Goal: Task Accomplishment & Management: Use online tool/utility

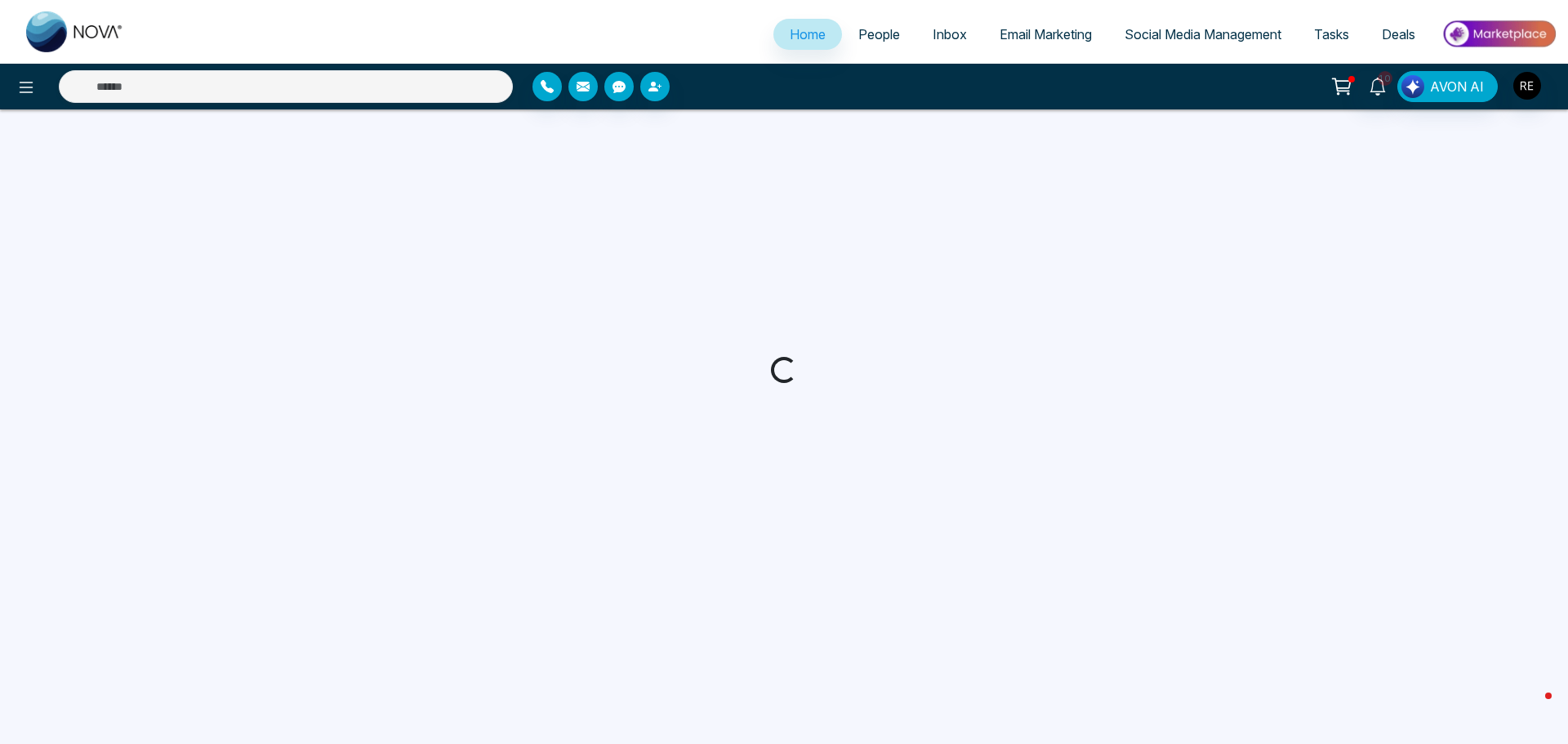
select select "*"
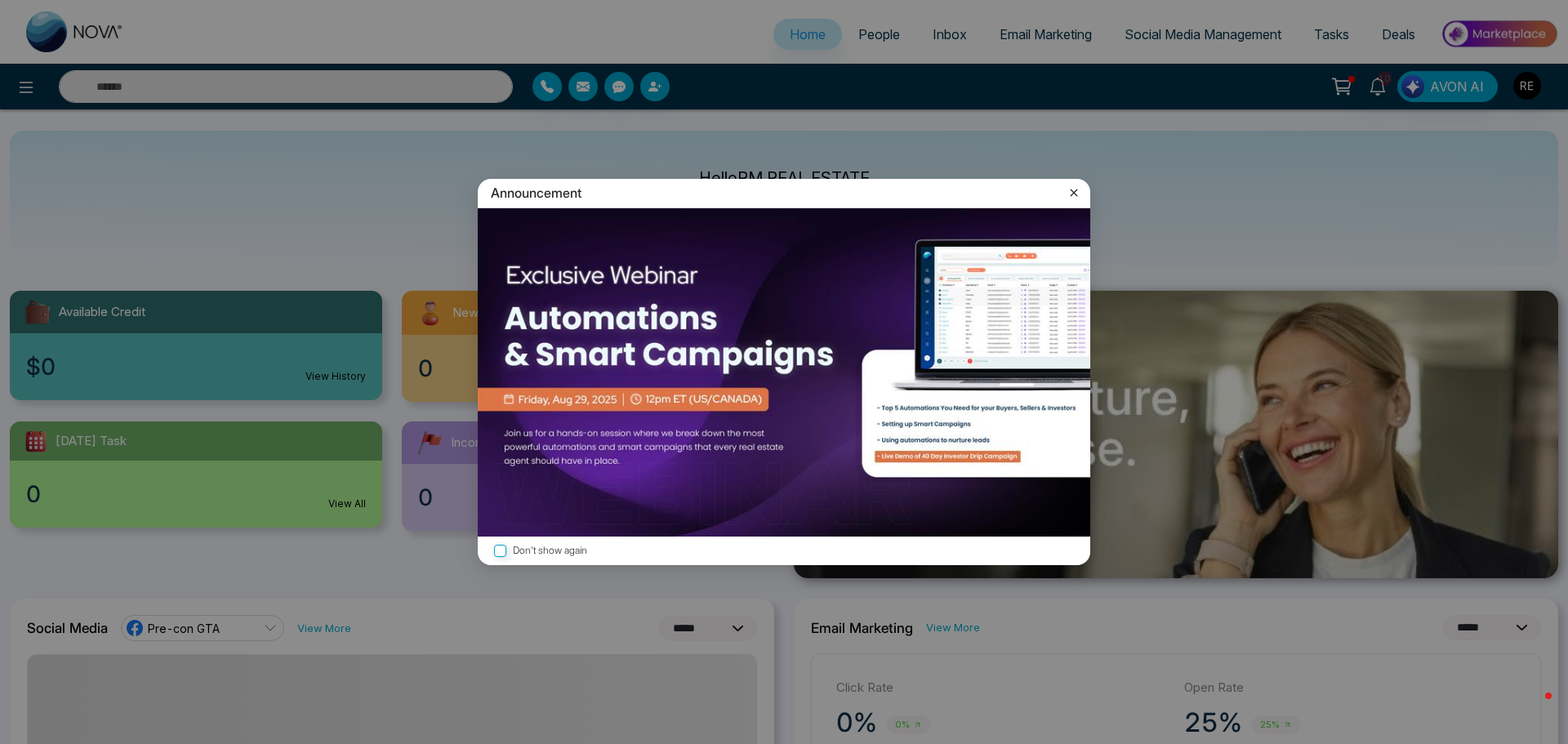
click at [1071, 197] on icon at bounding box center [1074, 192] width 16 height 16
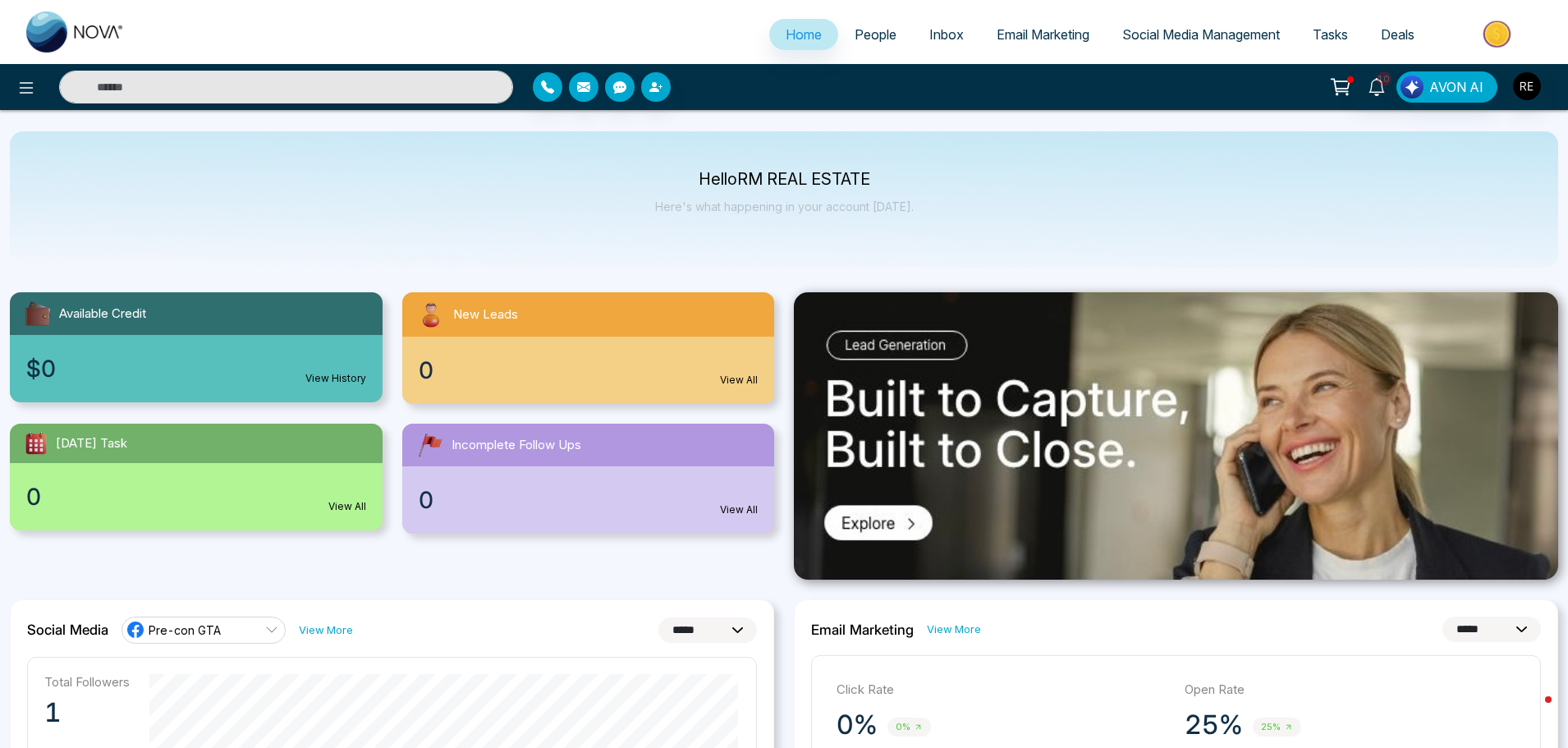
click at [1171, 31] on span "Social Media Management" at bounding box center [1201, 35] width 158 height 16
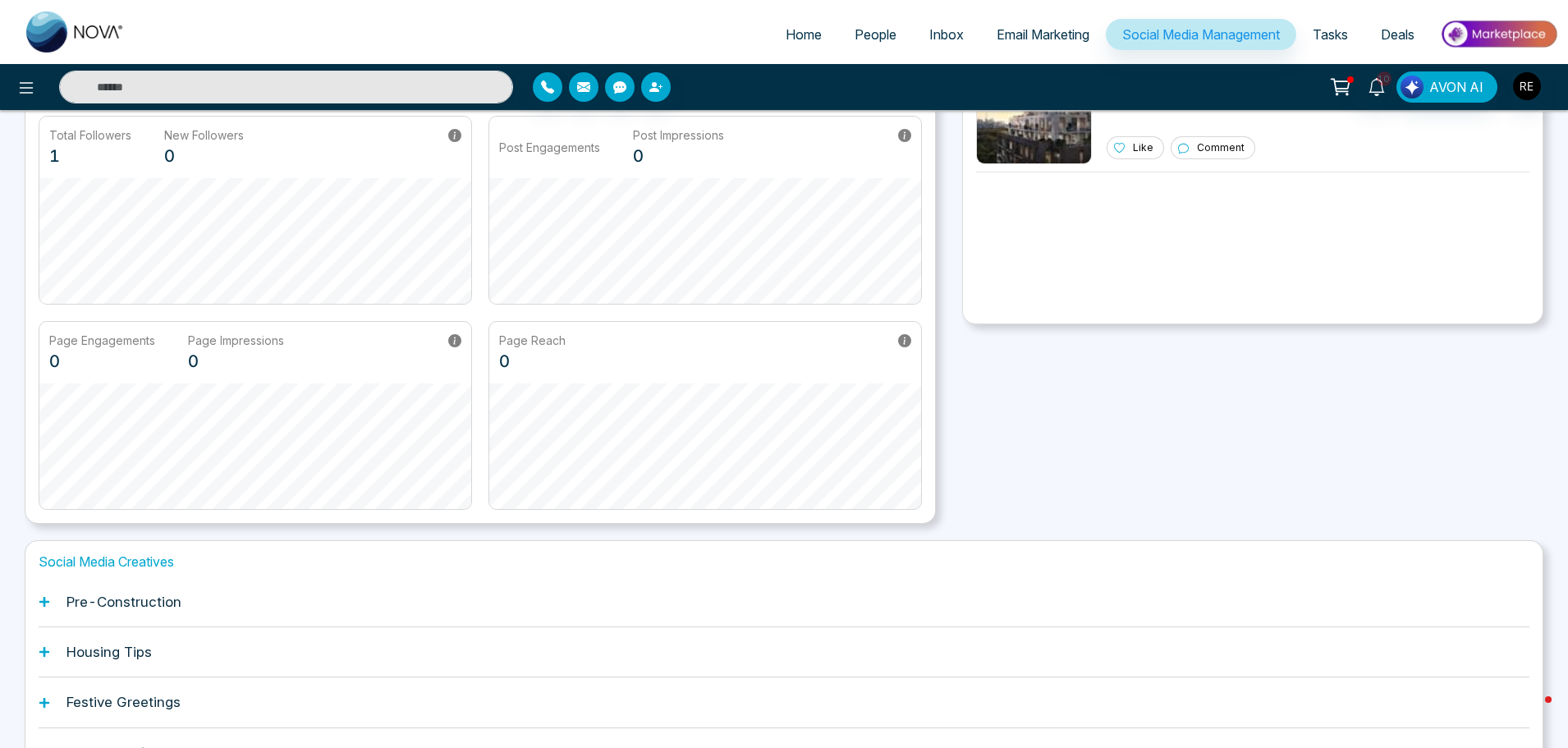
scroll to position [257, 0]
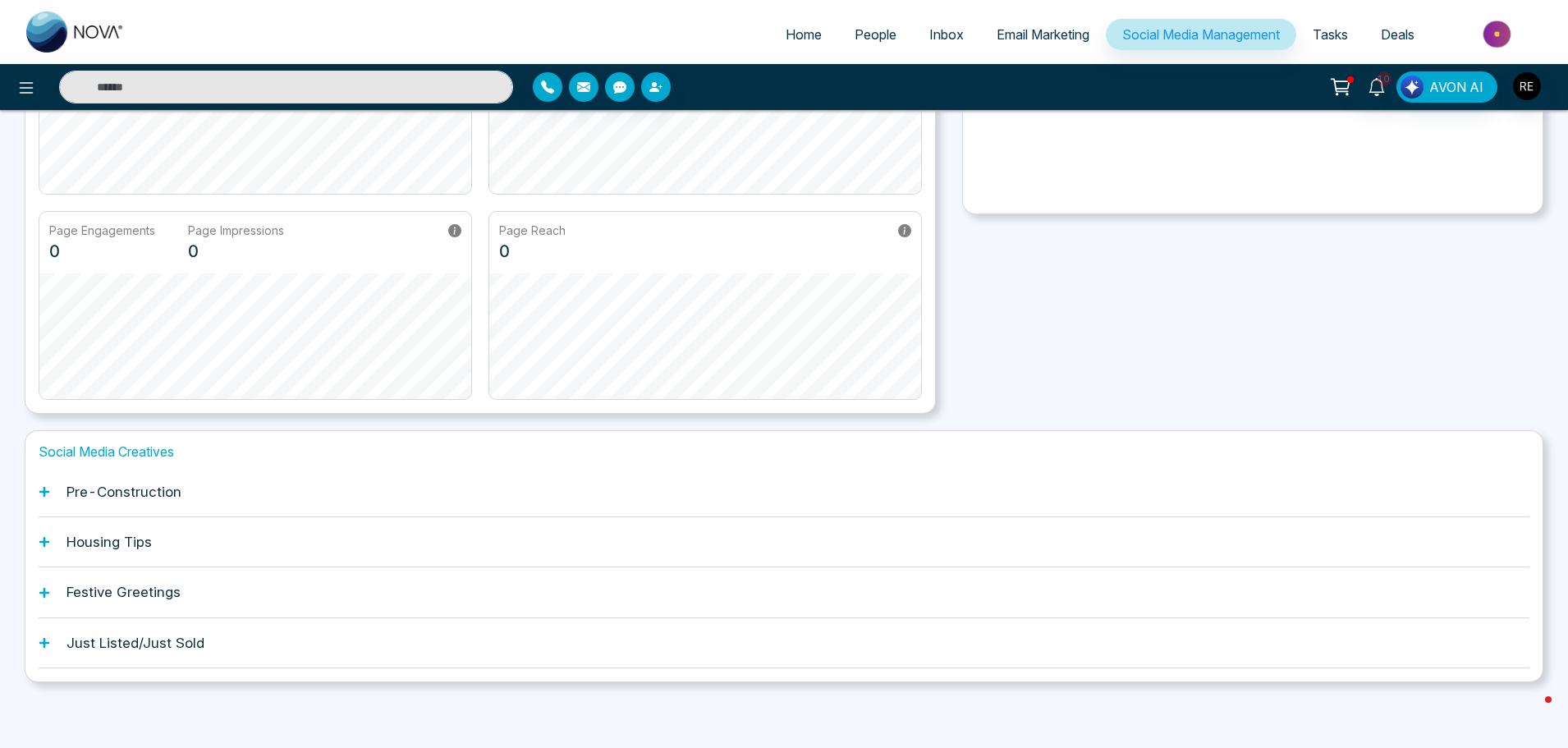
click at [50, 491] on icon at bounding box center [44, 491] width 10 height 10
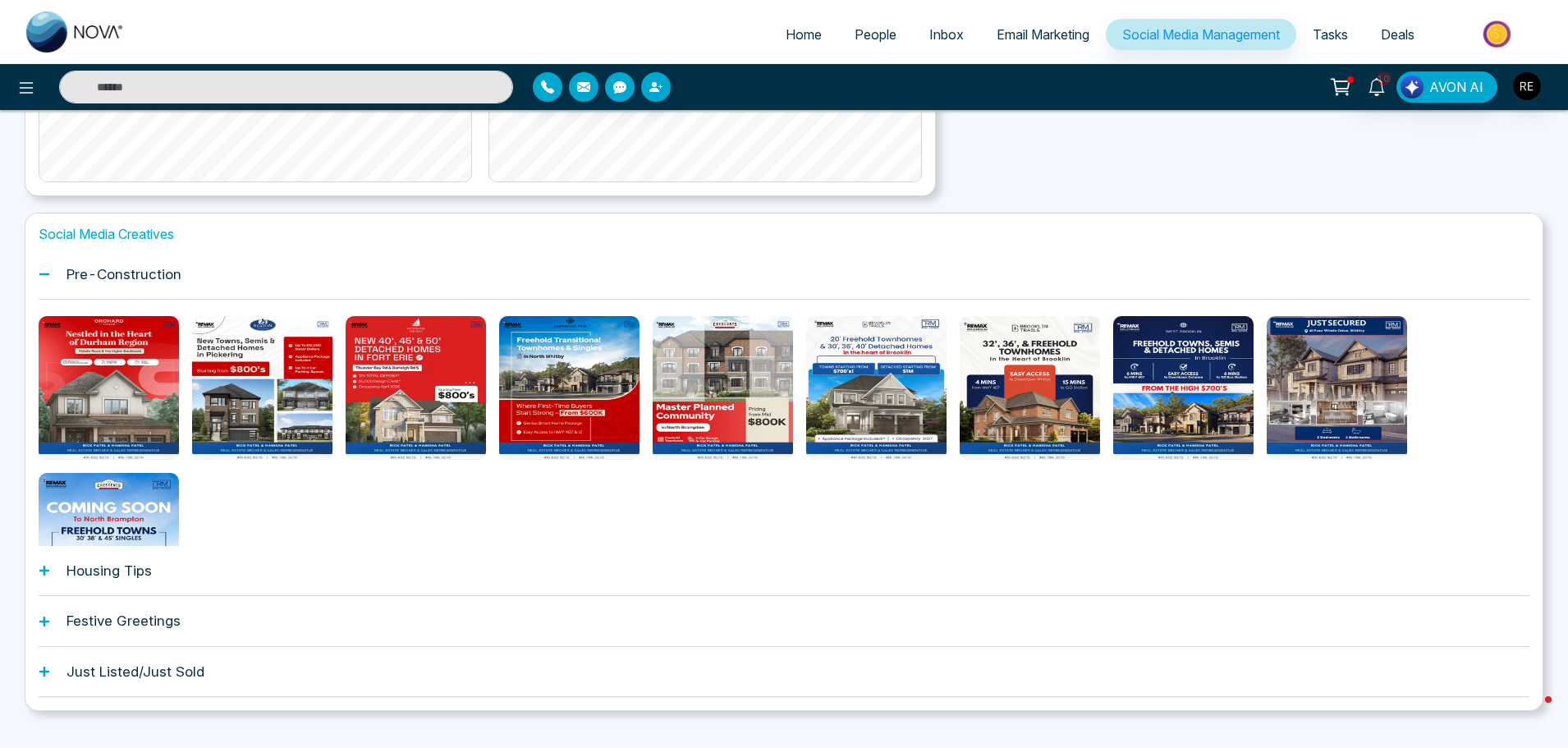
scroll to position [503, 0]
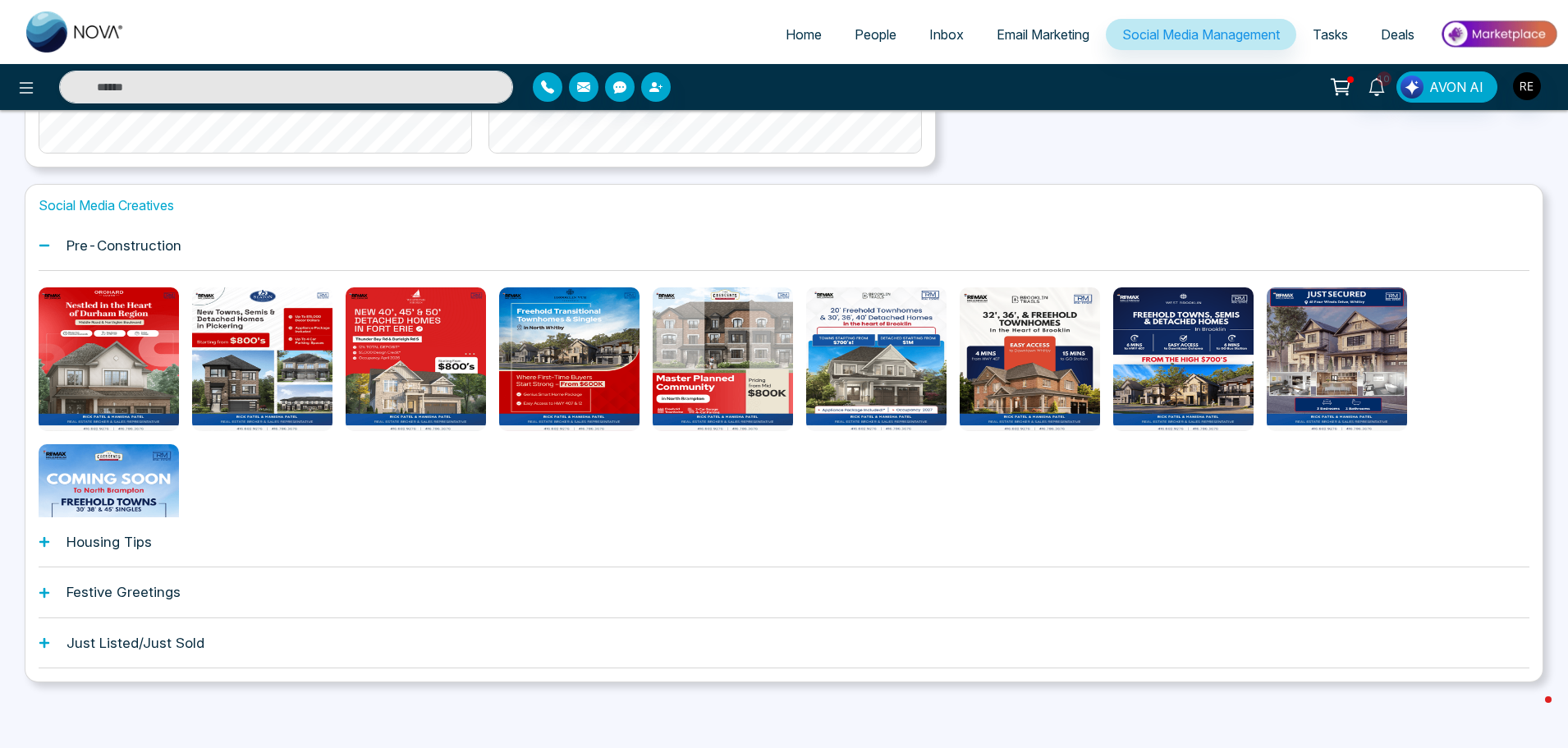
click at [42, 592] on icon at bounding box center [44, 591] width 10 height 10
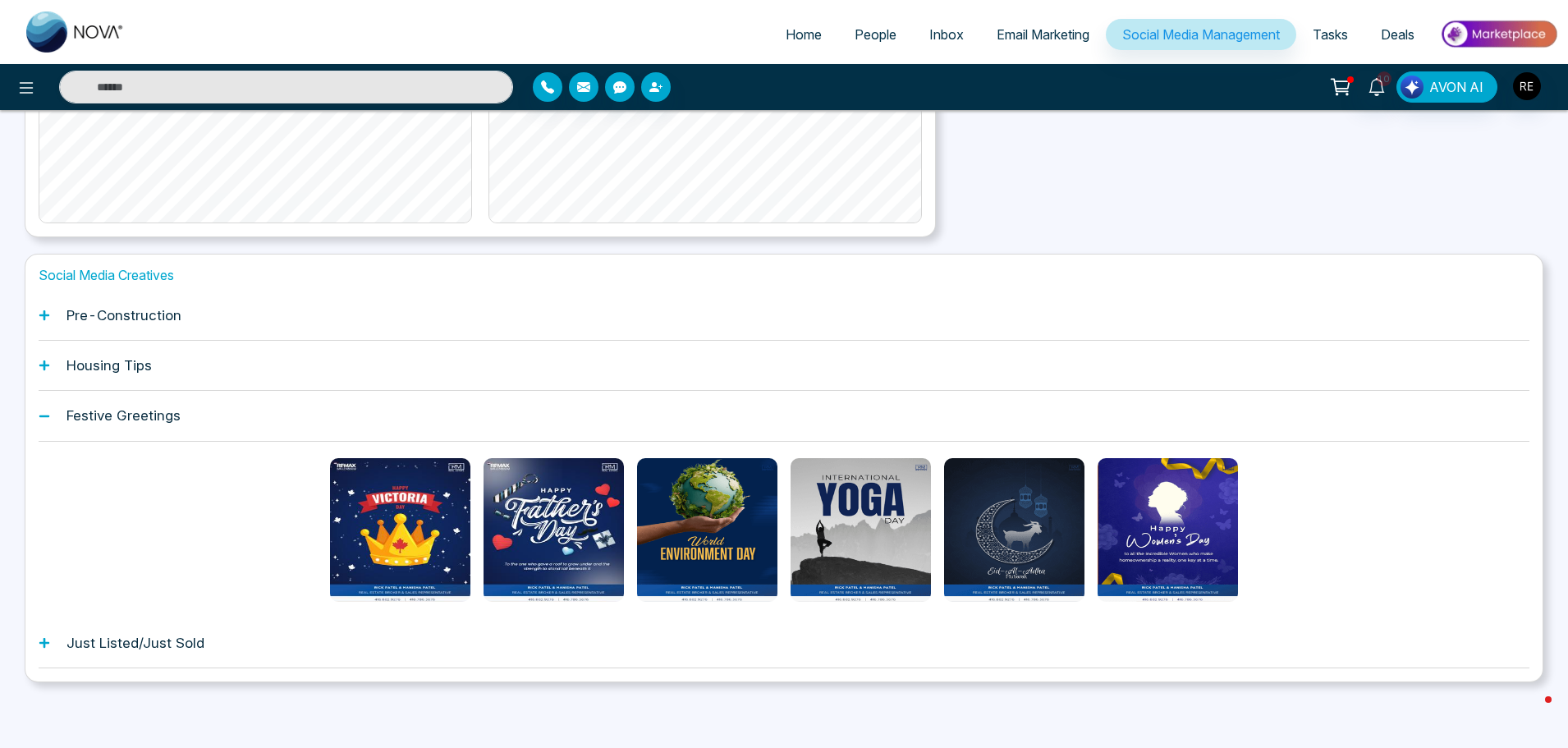
scroll to position [434, 0]
click at [41, 368] on icon at bounding box center [44, 365] width 12 height 12
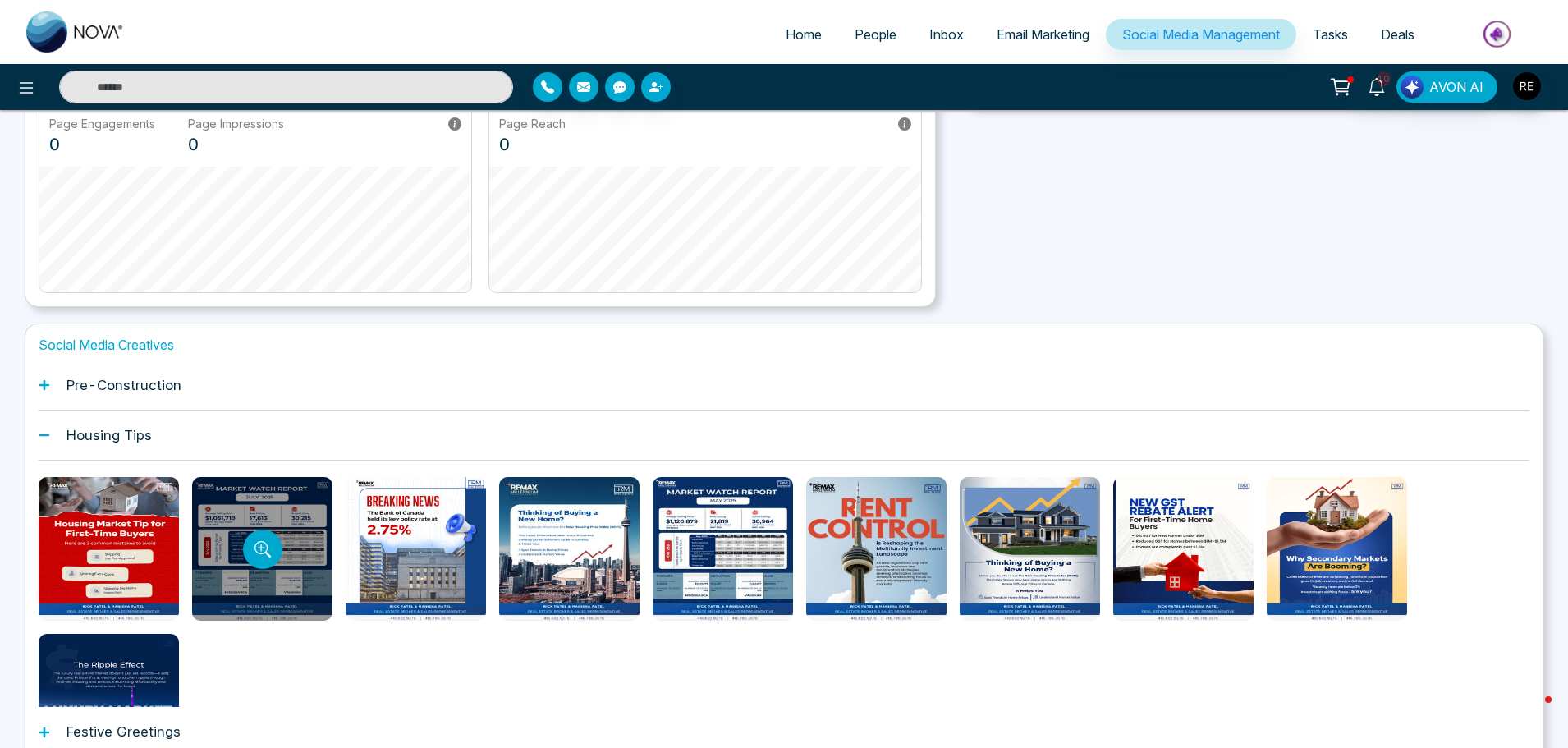
scroll to position [339, 0]
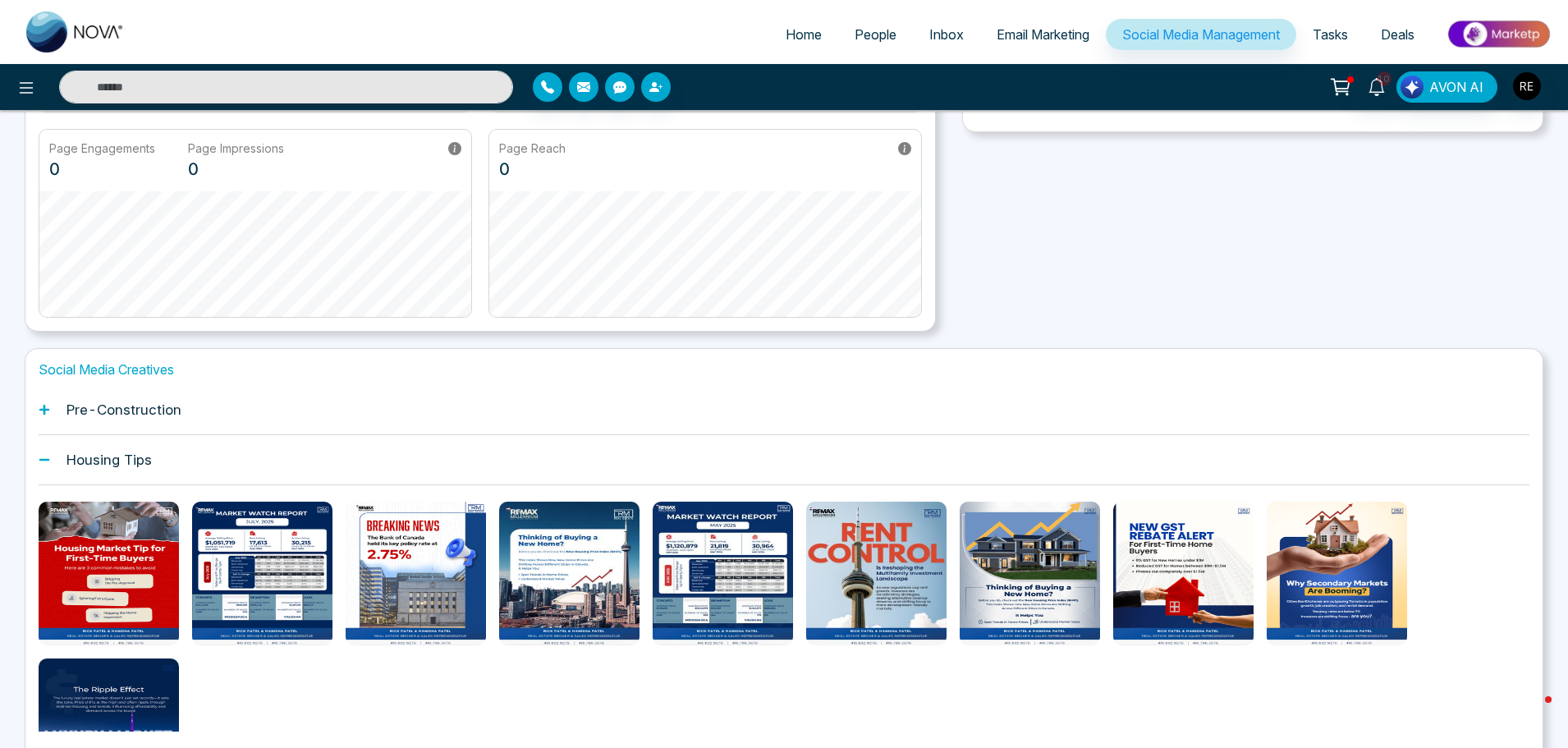
click at [42, 411] on icon at bounding box center [44, 409] width 10 height 10
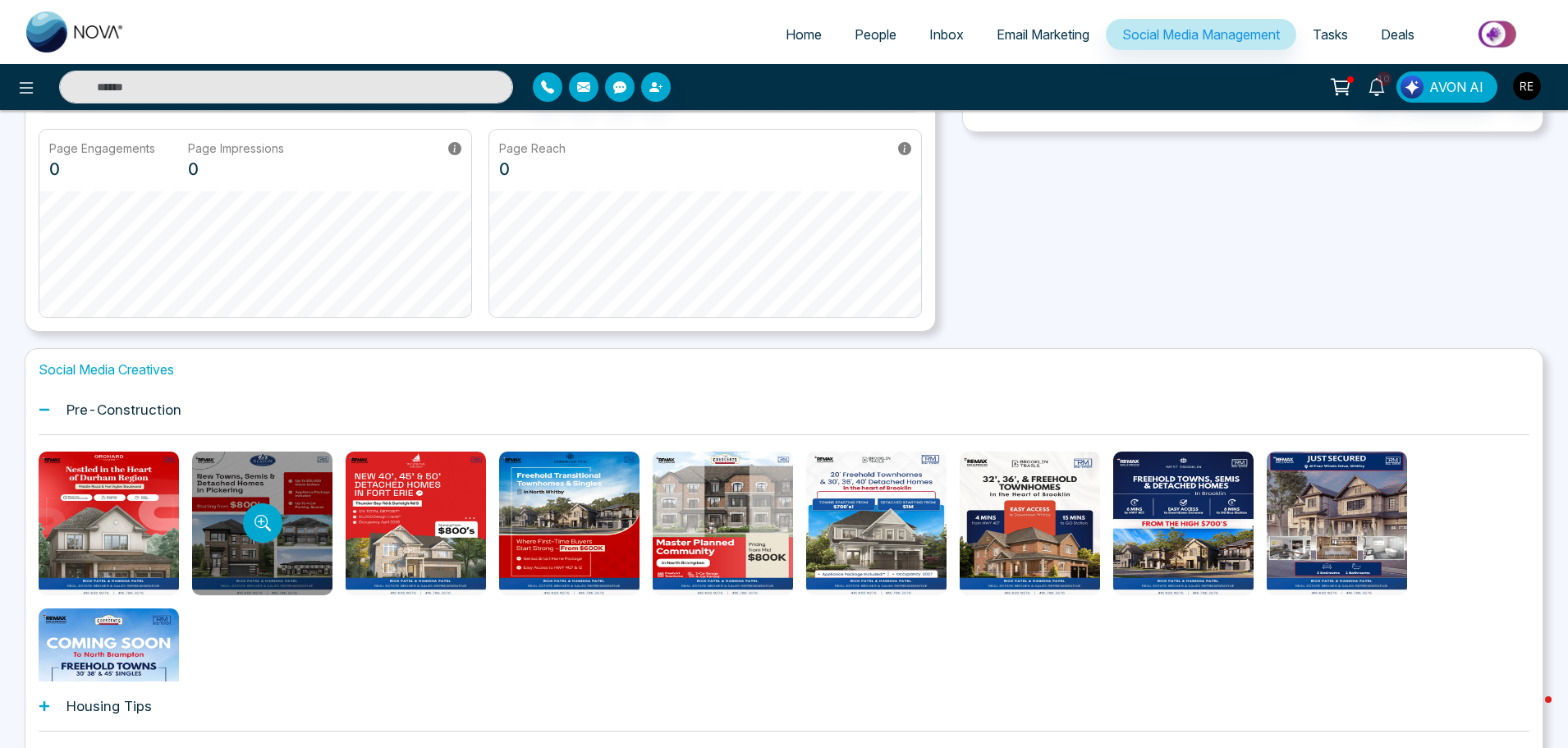
click at [247, 537] on div at bounding box center [262, 522] width 140 height 144
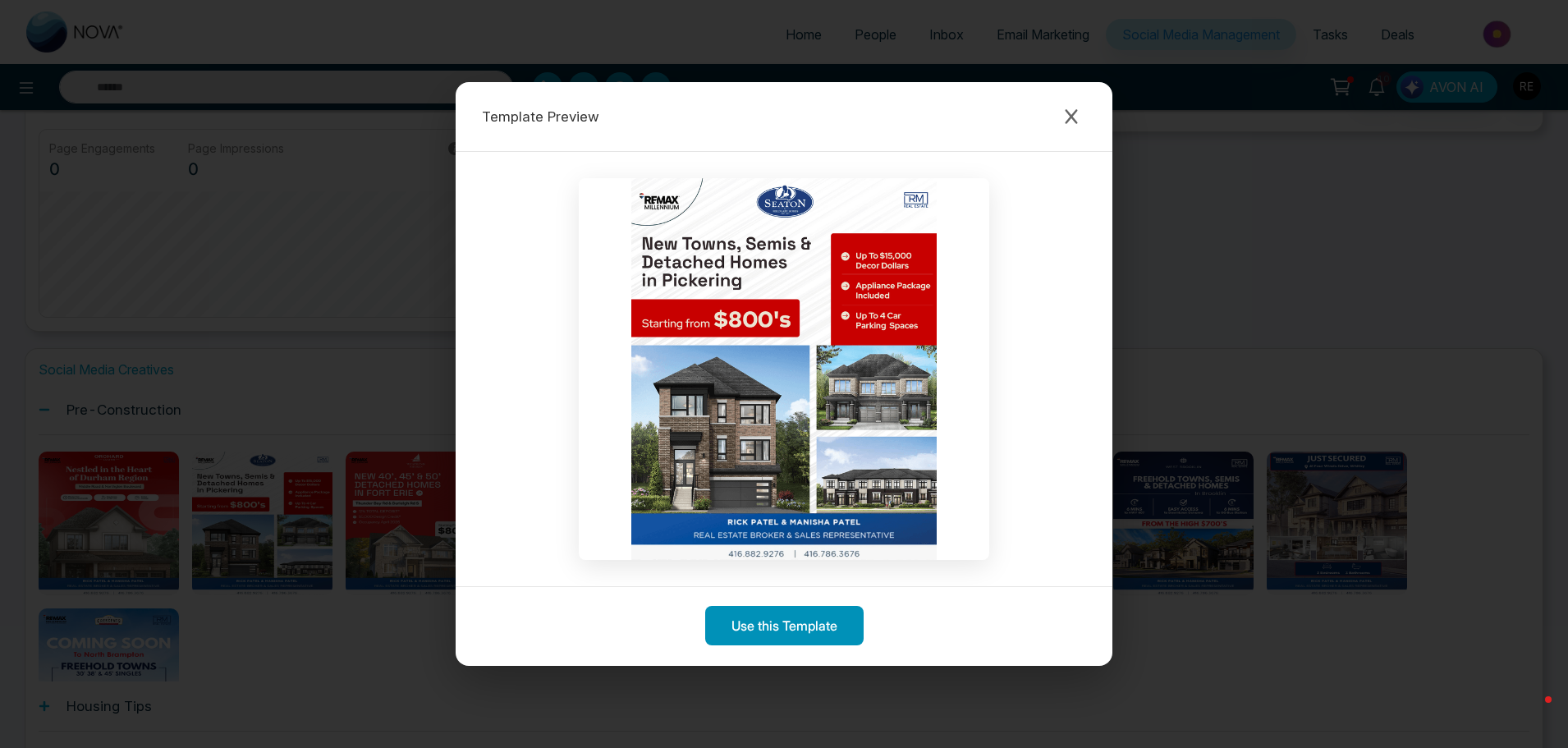
click at [789, 629] on button "Use this Template" at bounding box center [784, 625] width 159 height 39
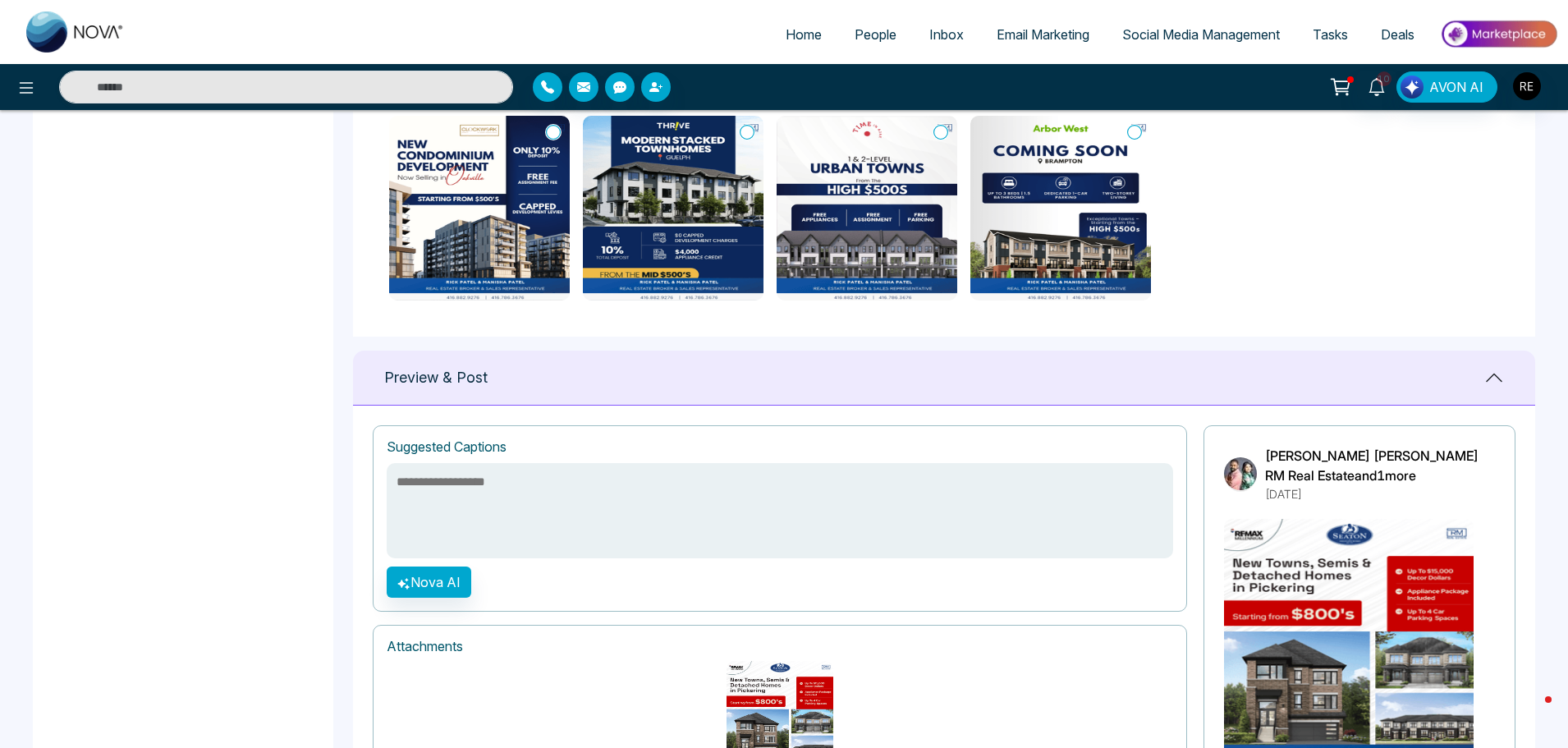
scroll to position [903, 0]
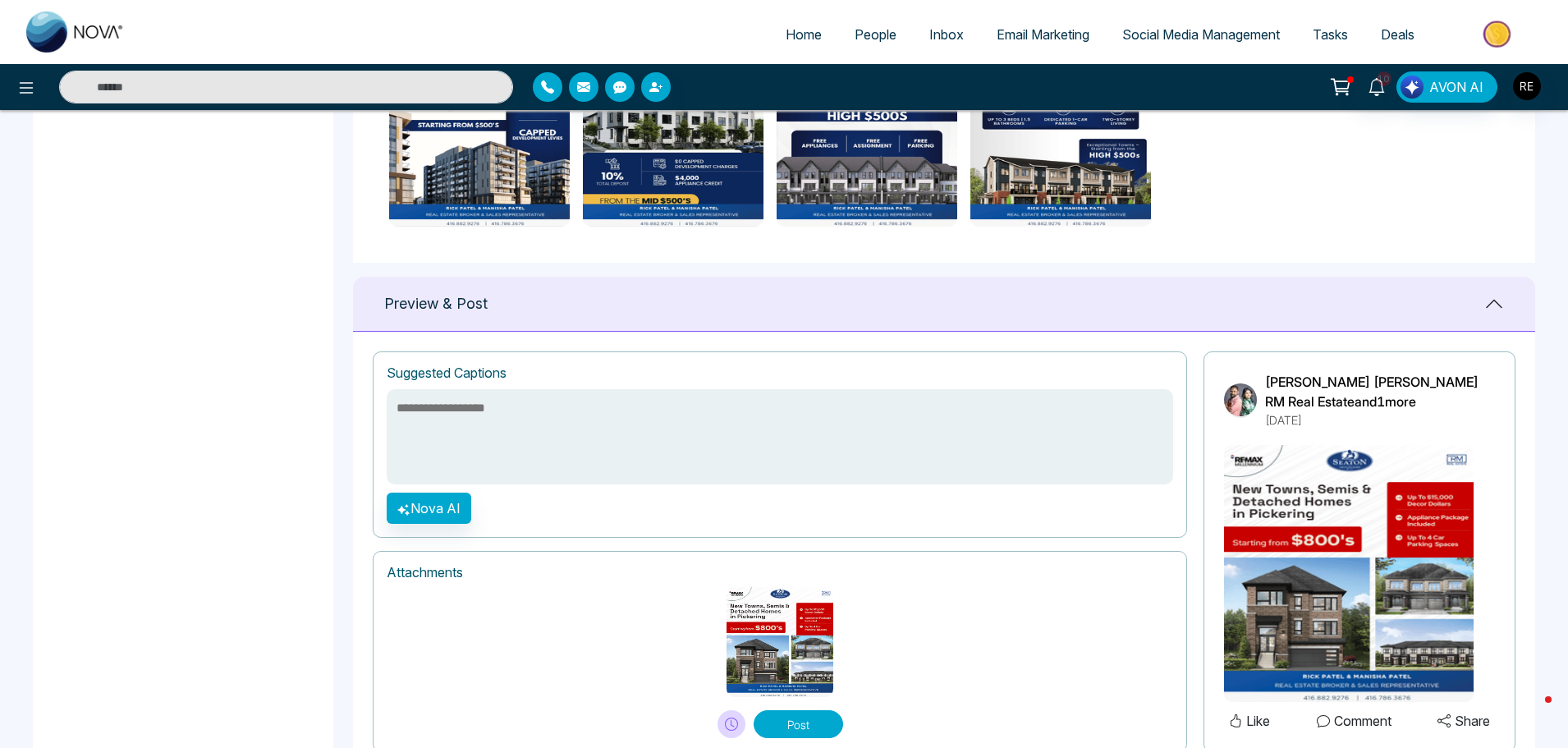
click at [585, 424] on textarea at bounding box center [780, 436] width 787 height 95
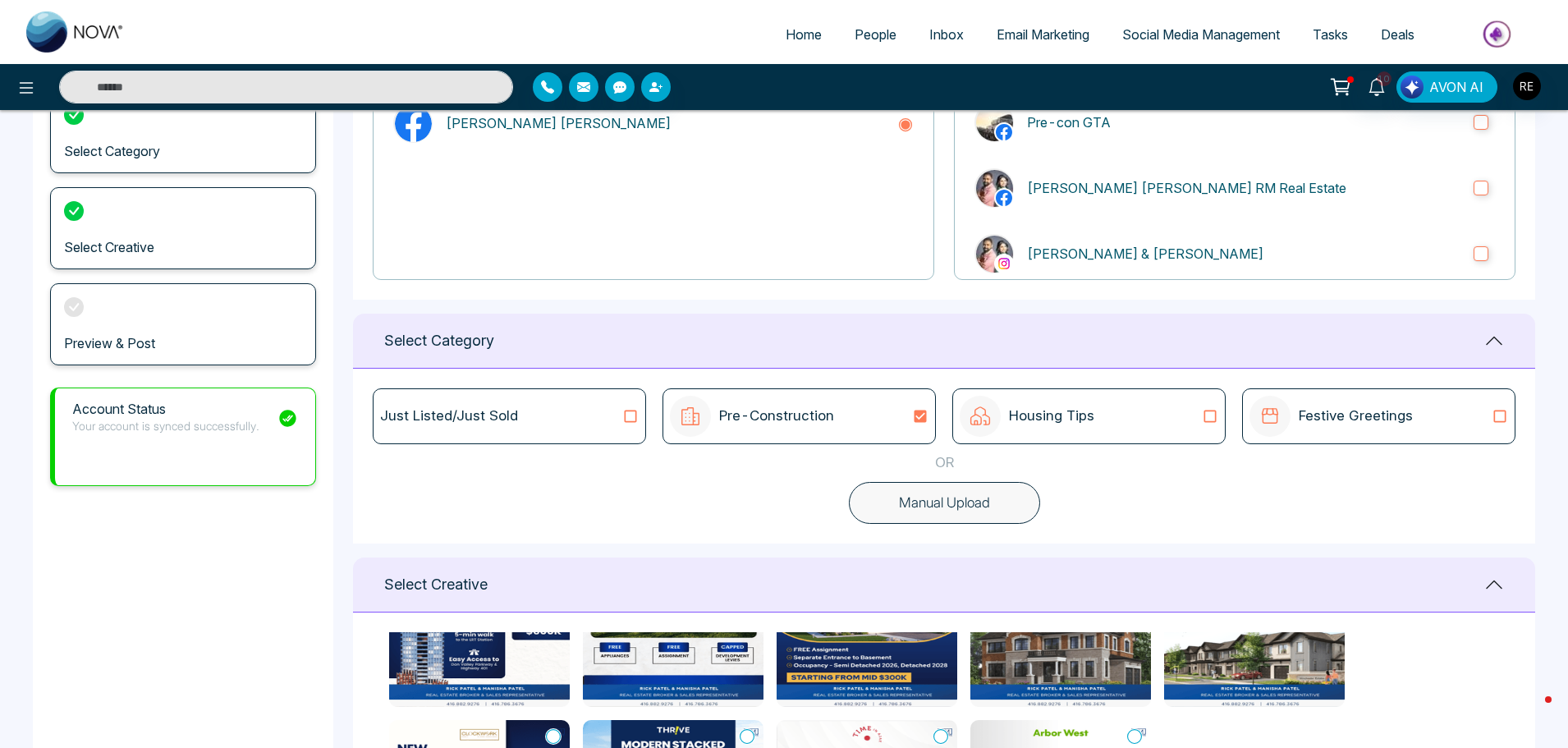
scroll to position [82, 0]
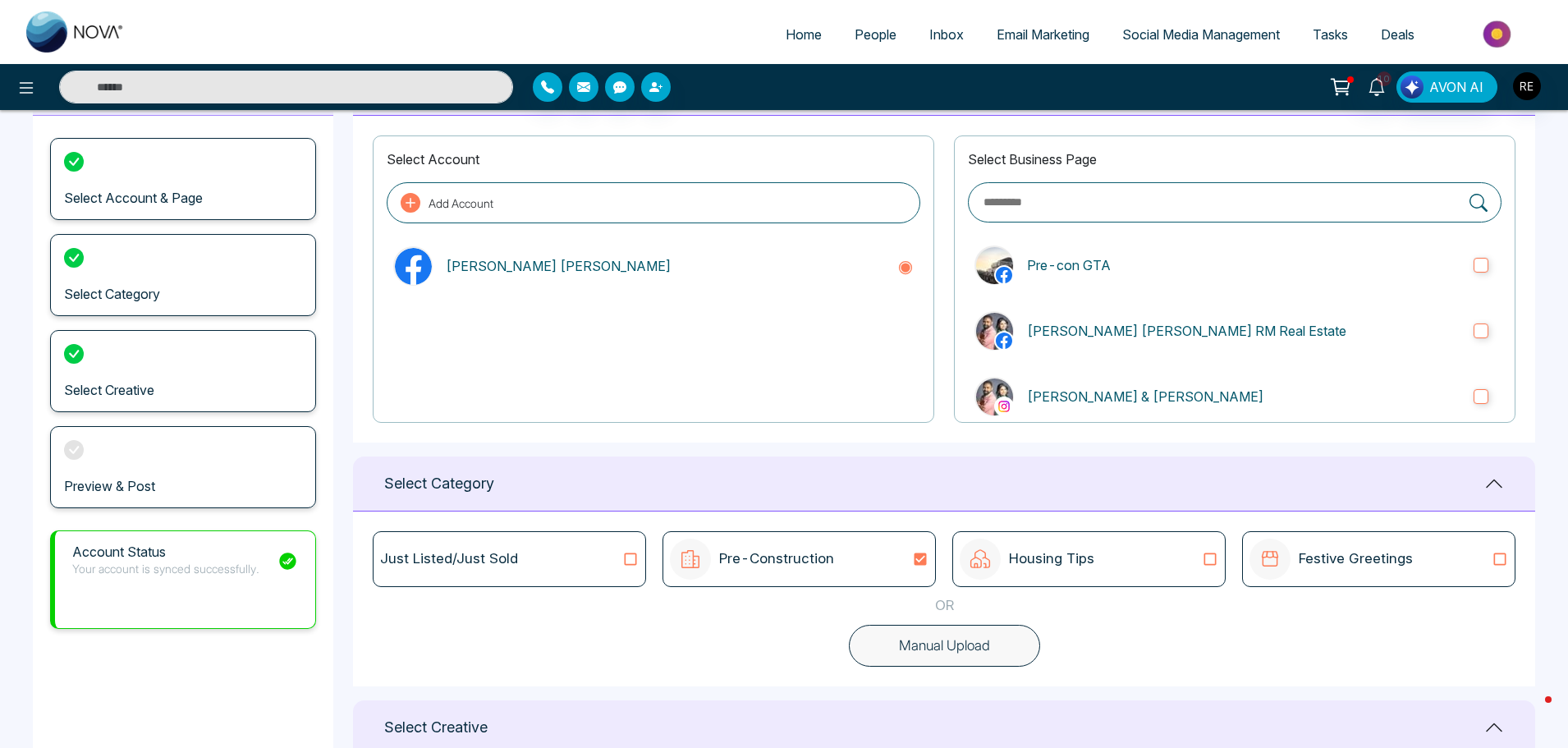
click at [1147, 40] on span "Social Media Management" at bounding box center [1201, 35] width 158 height 16
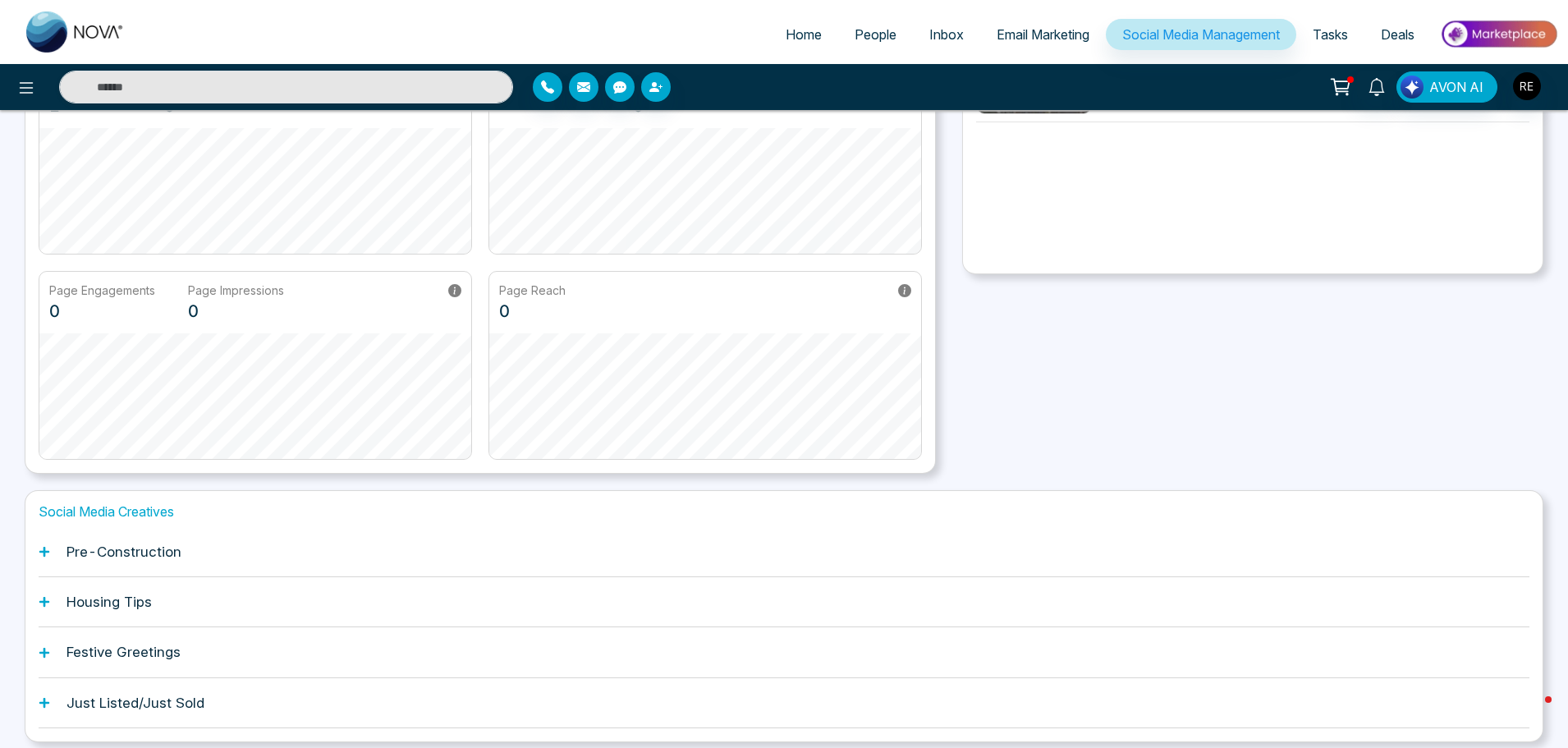
scroll to position [257, 0]
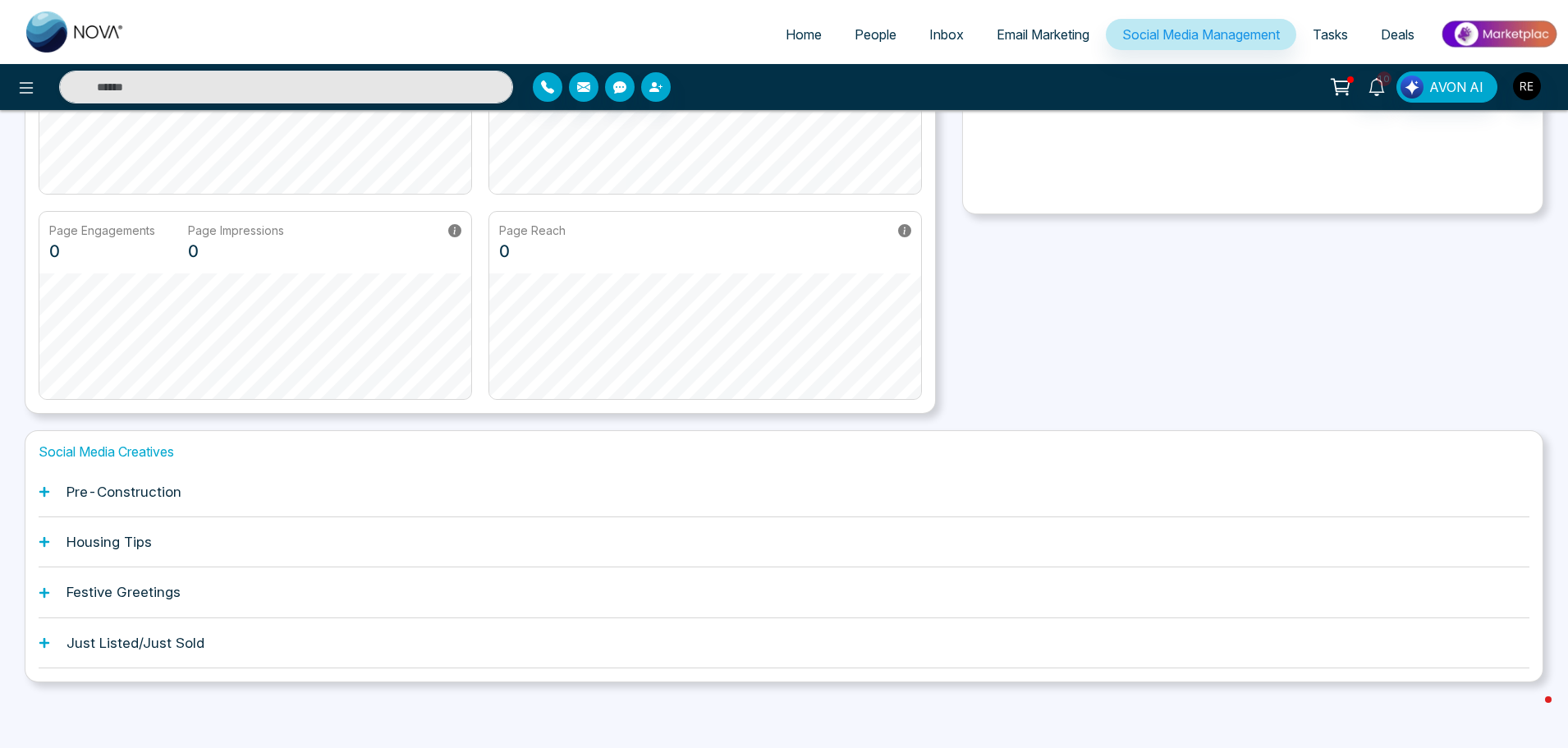
drag, startPoint x: 39, startPoint y: 498, endPoint x: 54, endPoint y: 496, distance: 15.1
click at [40, 498] on div "Pre-Construction" at bounding box center [784, 491] width 1491 height 50
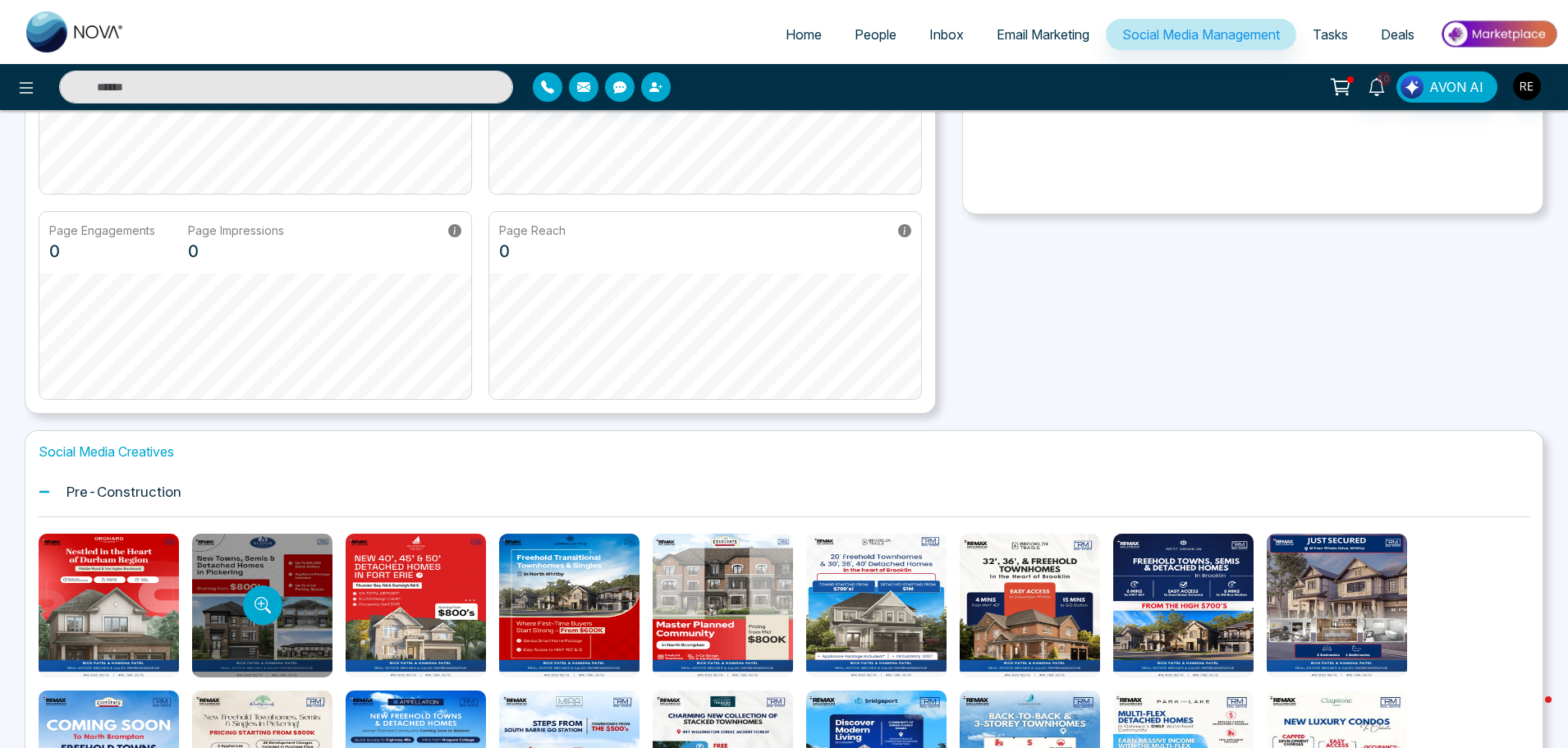
click at [237, 572] on div at bounding box center [262, 605] width 140 height 144
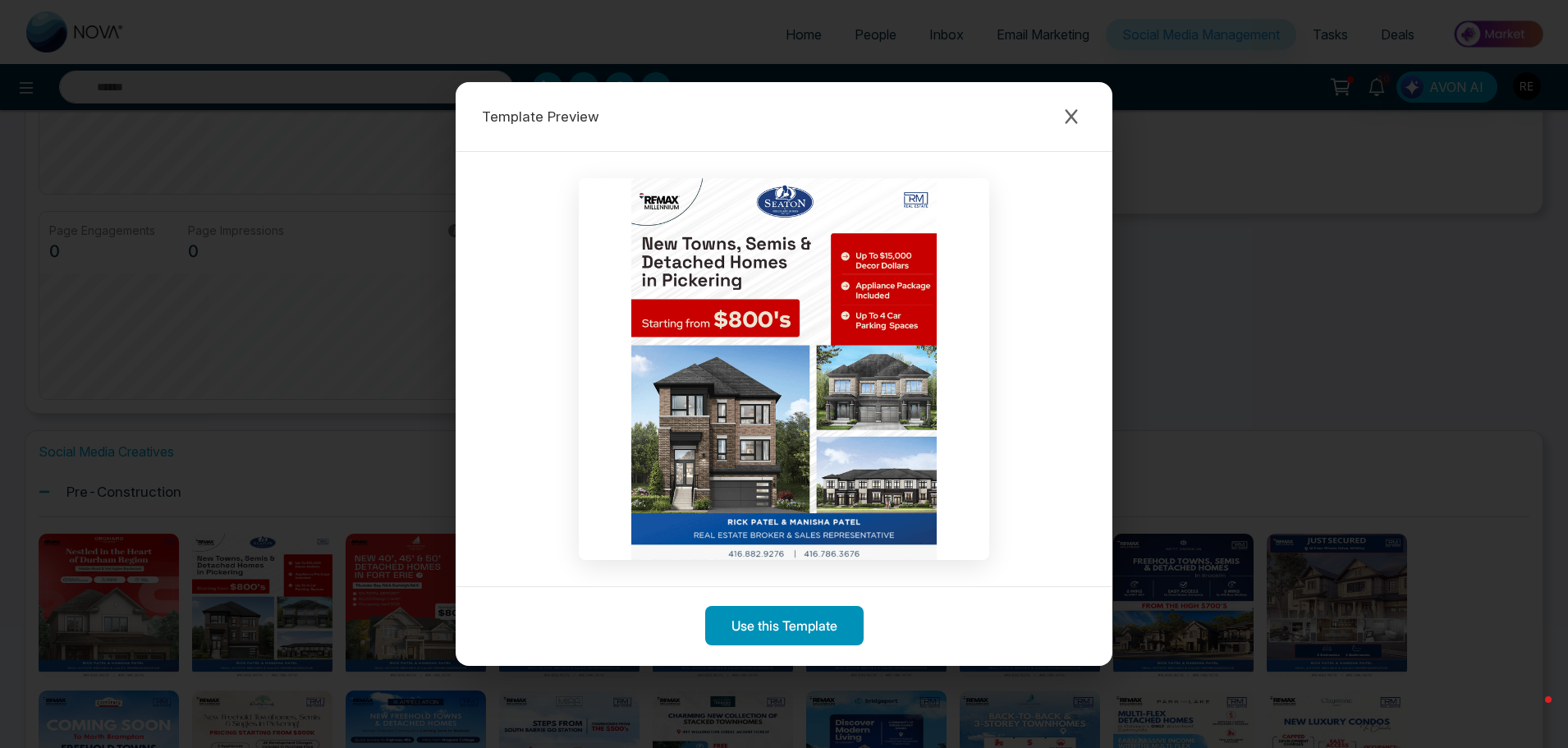
click at [803, 623] on button "Use this Template" at bounding box center [784, 625] width 159 height 39
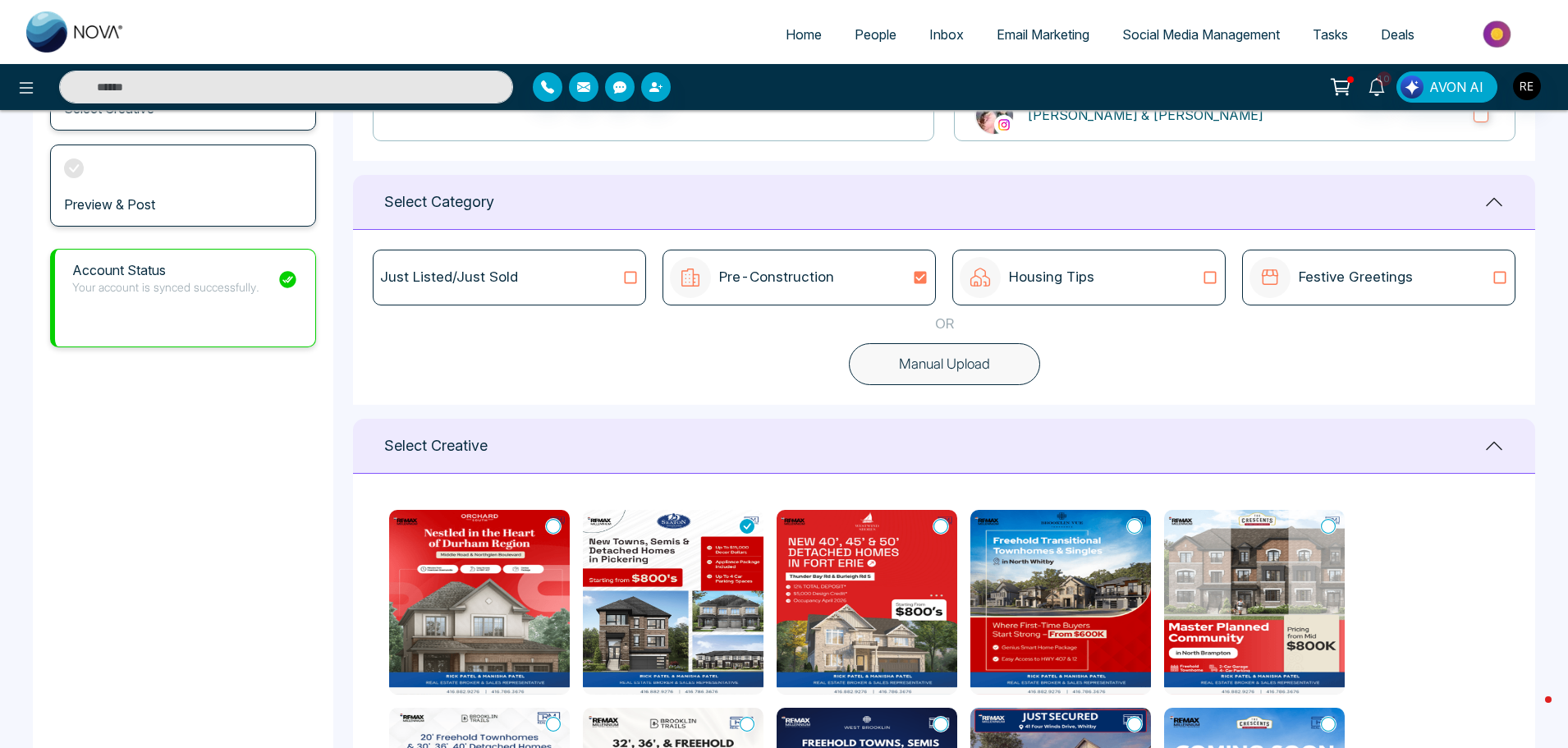
scroll to position [411, 0]
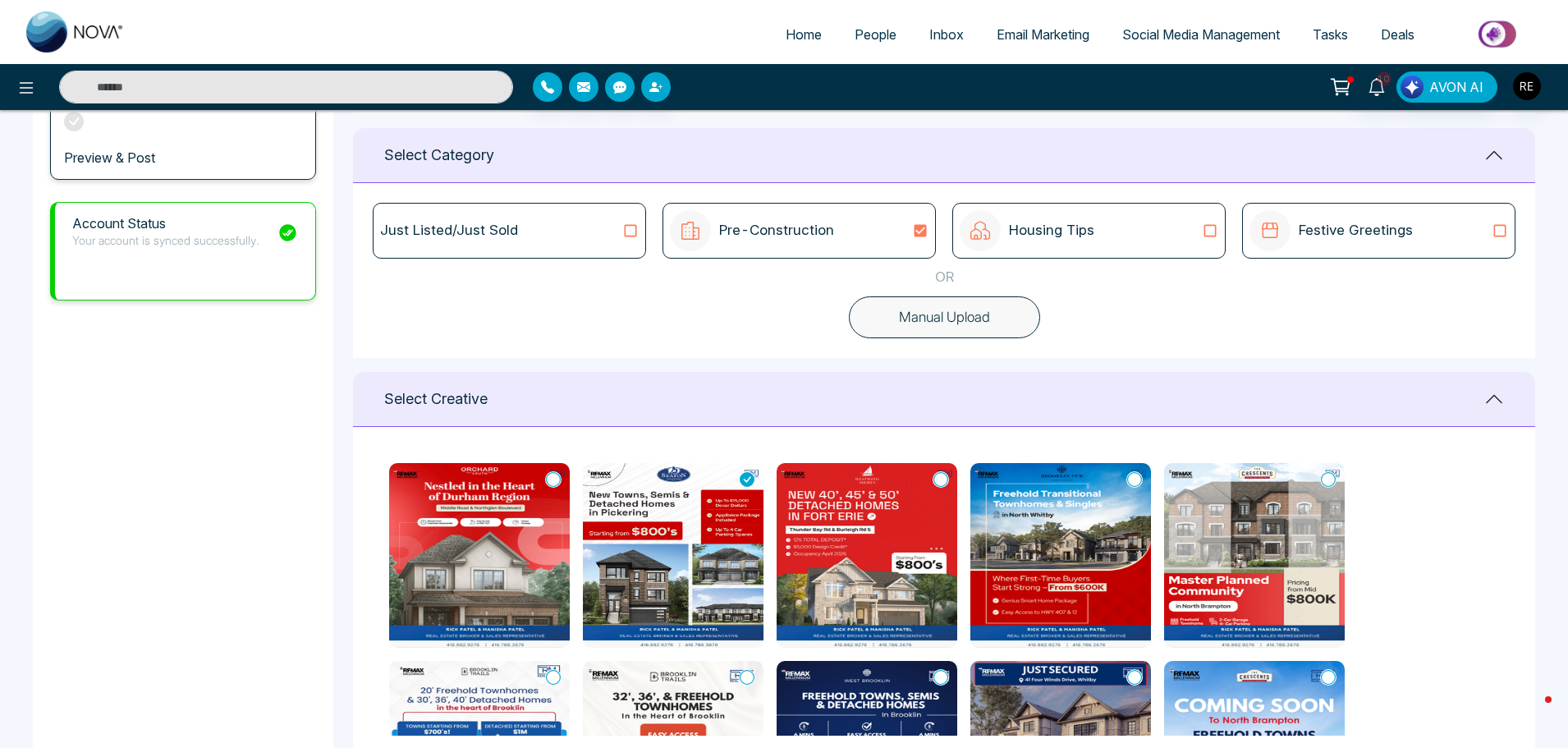
drag, startPoint x: 545, startPoint y: 477, endPoint x: 615, endPoint y: 482, distance: 70.2
click at [546, 477] on div at bounding box center [553, 479] width 17 height 16
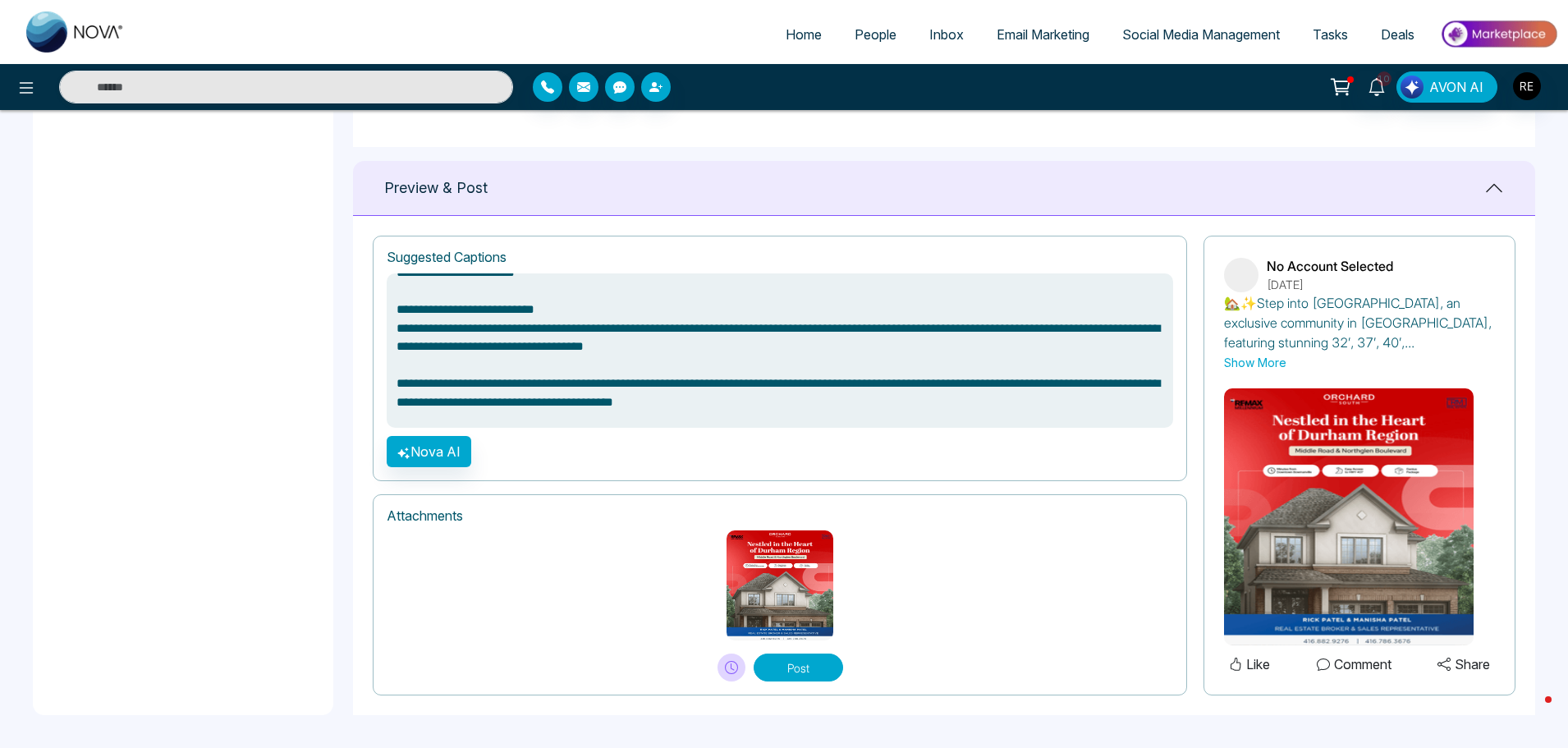
scroll to position [124, 0]
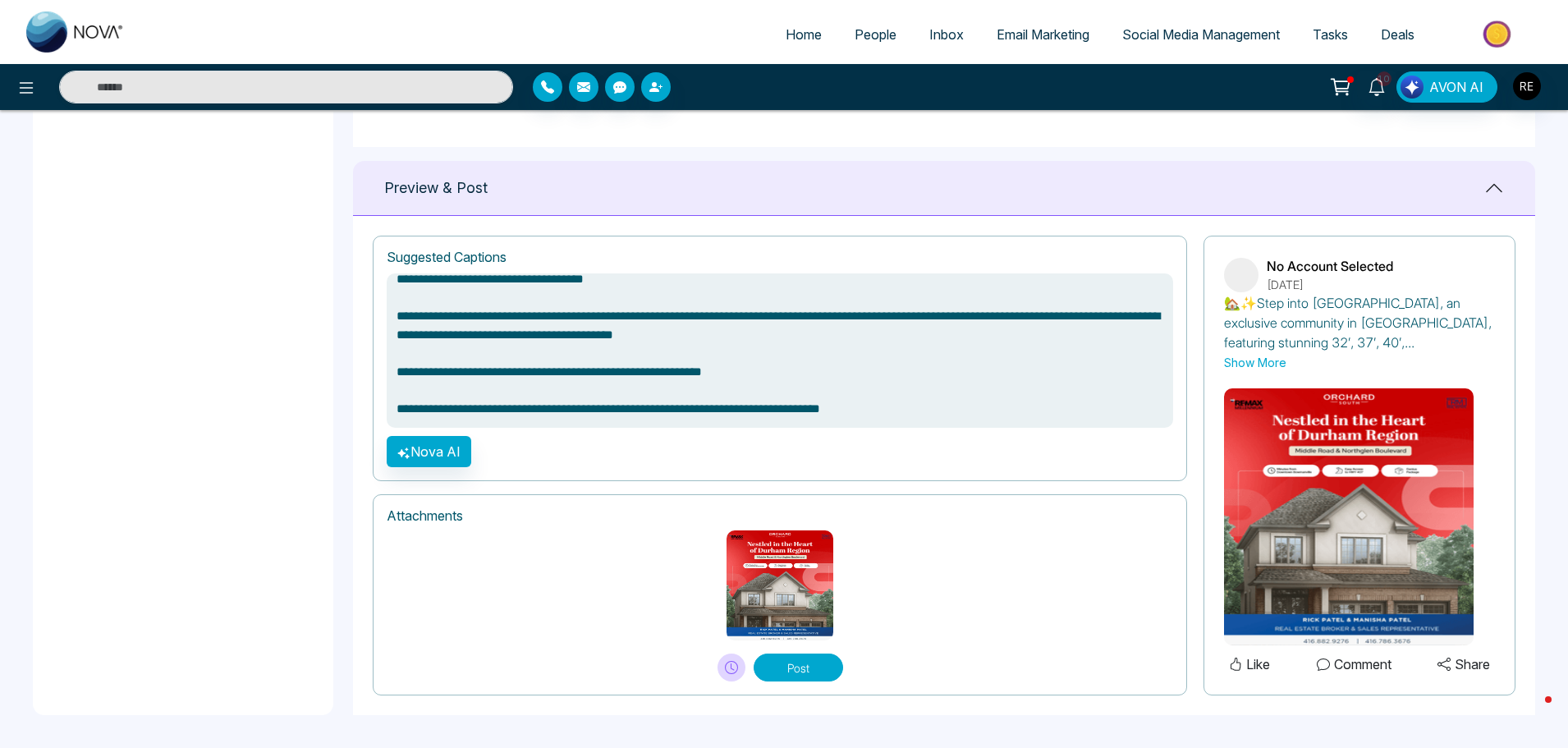
drag, startPoint x: 473, startPoint y: 406, endPoint x: 1061, endPoint y: 418, distance: 588.1
click at [1061, 418] on textarea "**********" at bounding box center [780, 350] width 787 height 154
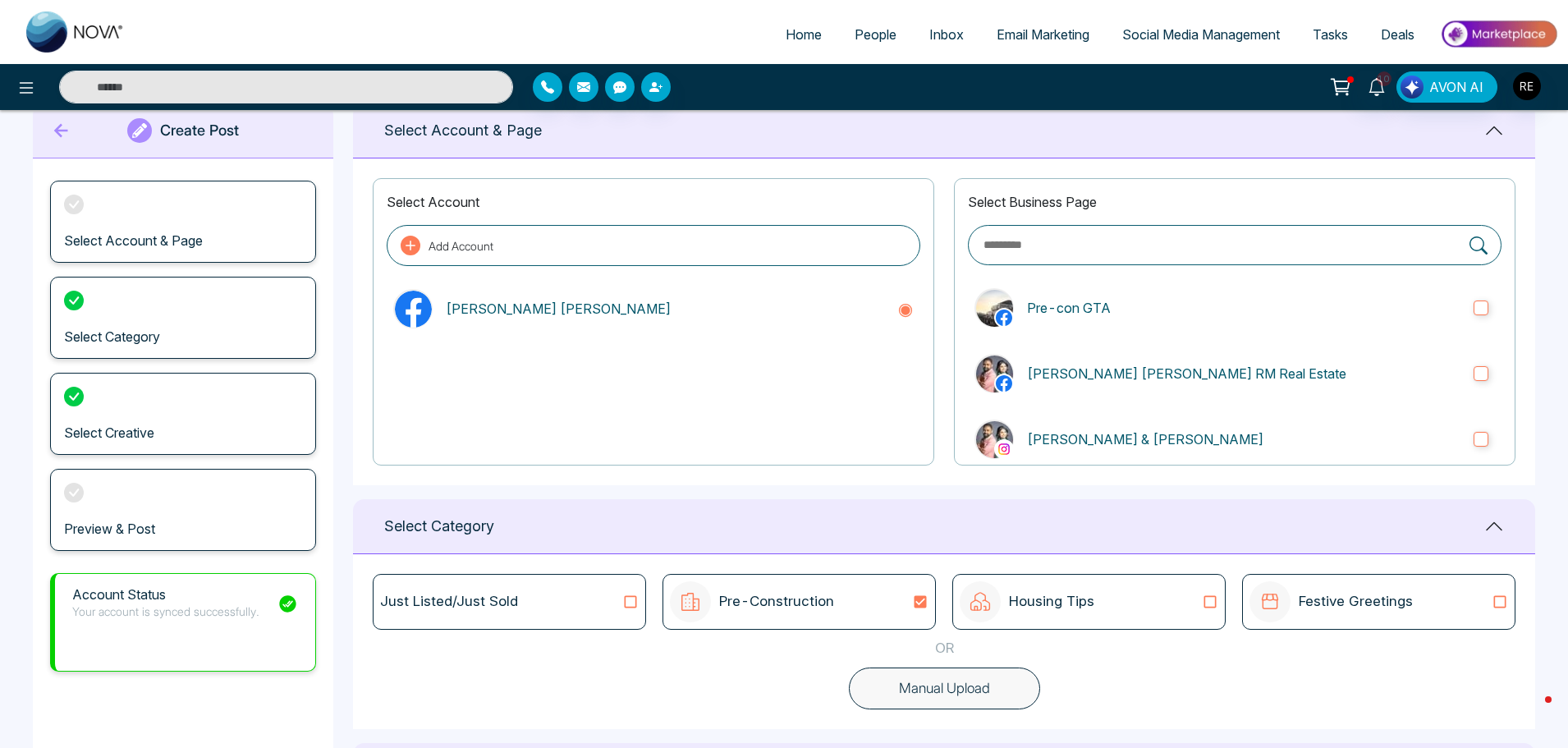
scroll to position [34, 0]
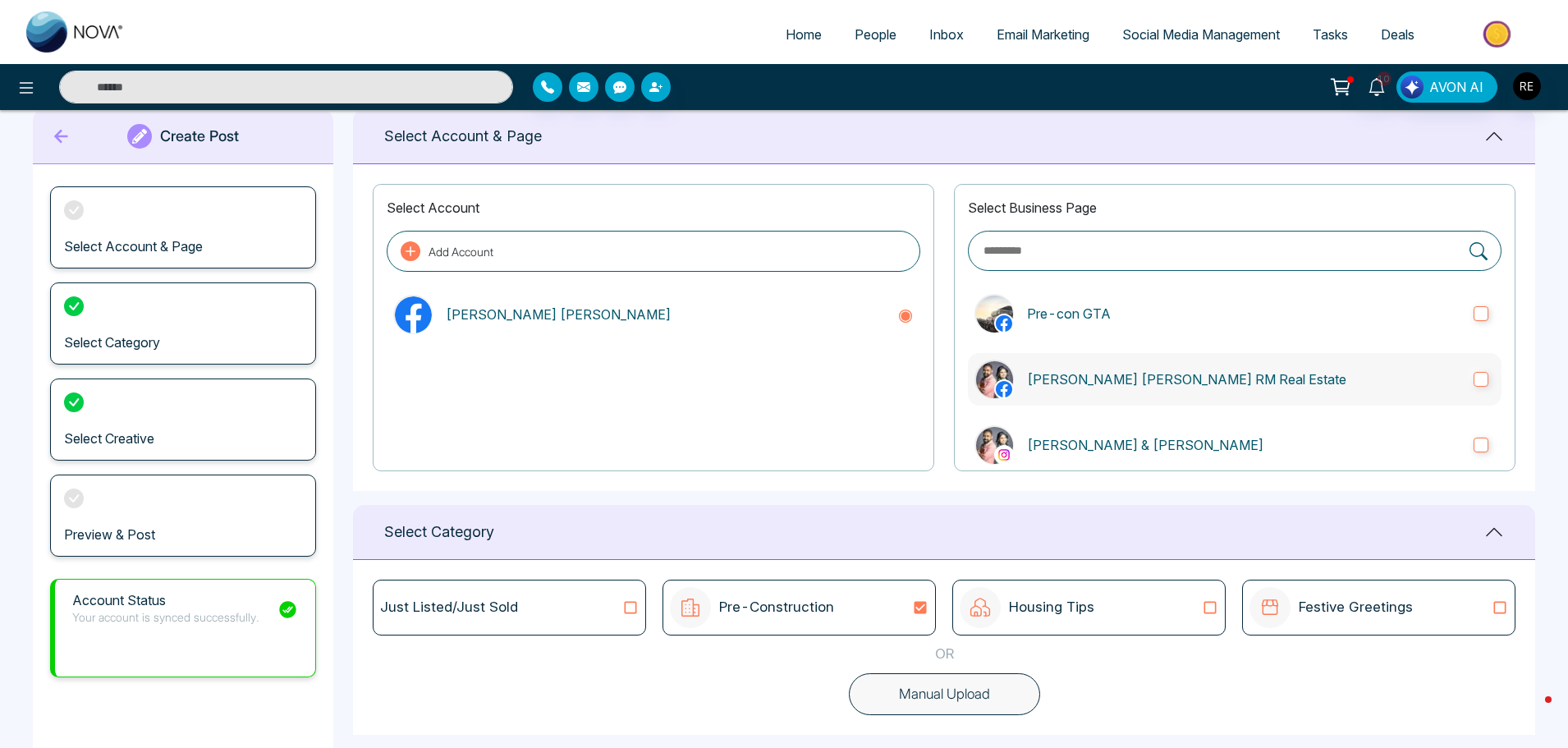
type textarea "**********"
click at [1475, 371] on label "[PERSON_NAME] [PERSON_NAME] RM Real Estate" at bounding box center [1235, 379] width 534 height 52
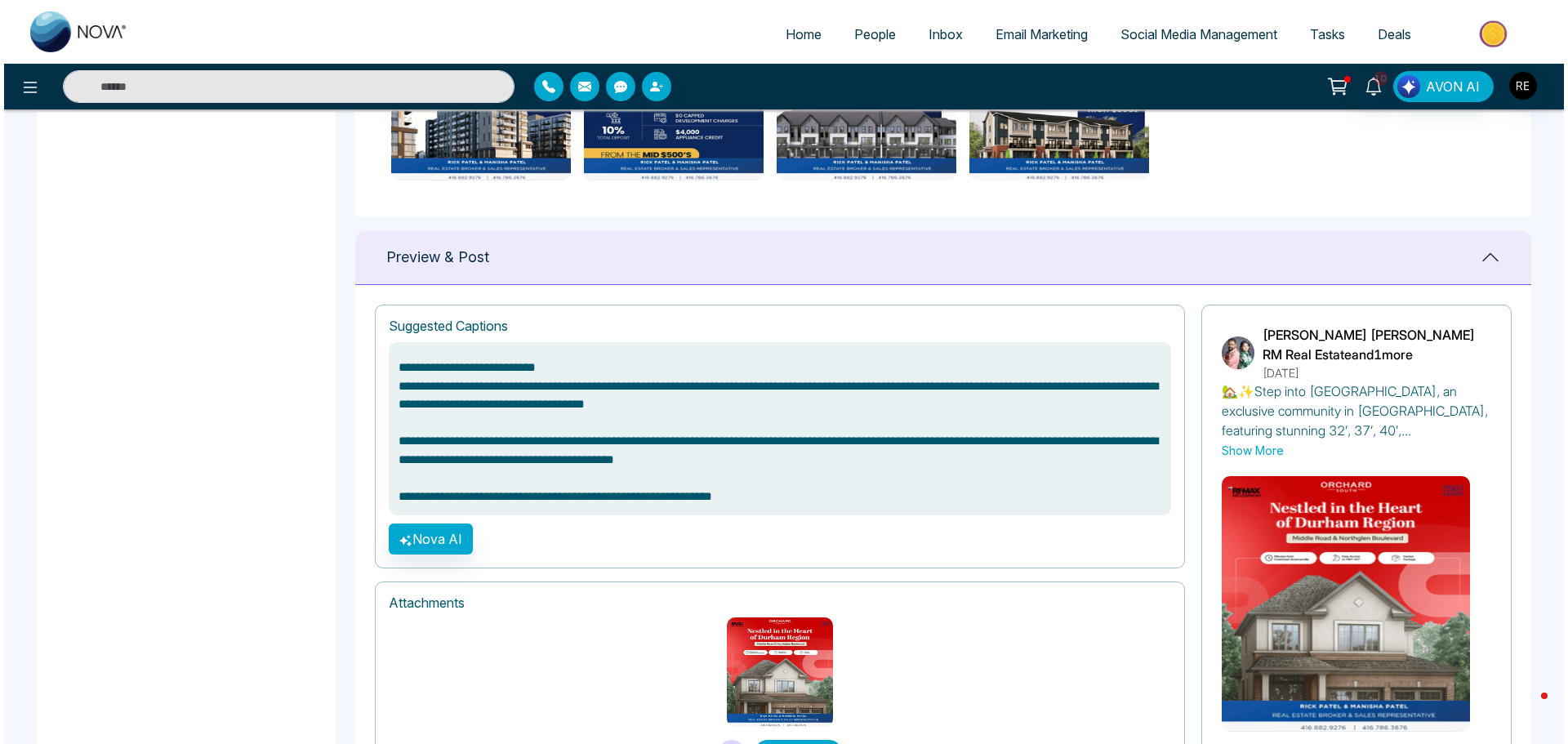
scroll to position [1033, 0]
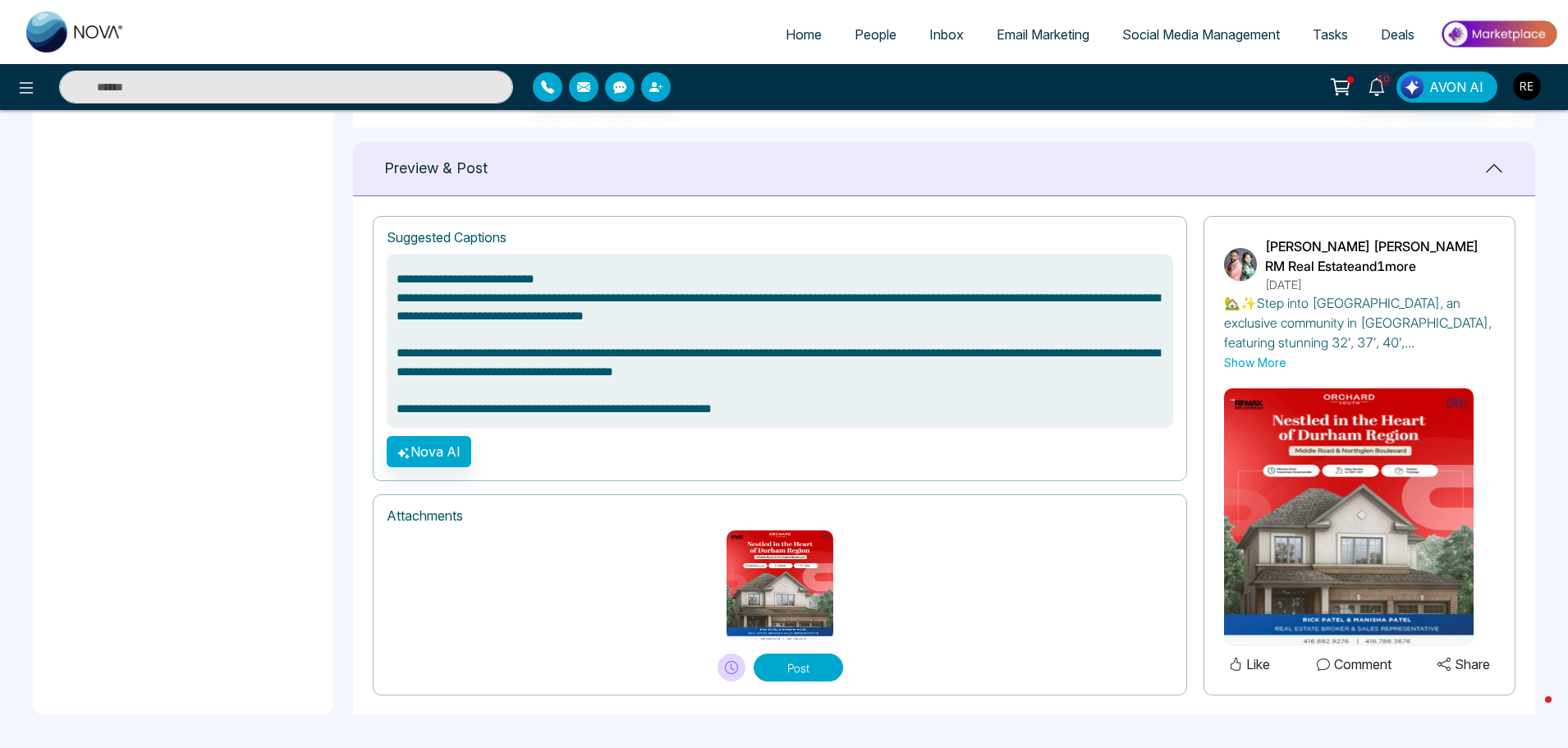
click at [727, 666] on icon at bounding box center [732, 667] width 13 height 13
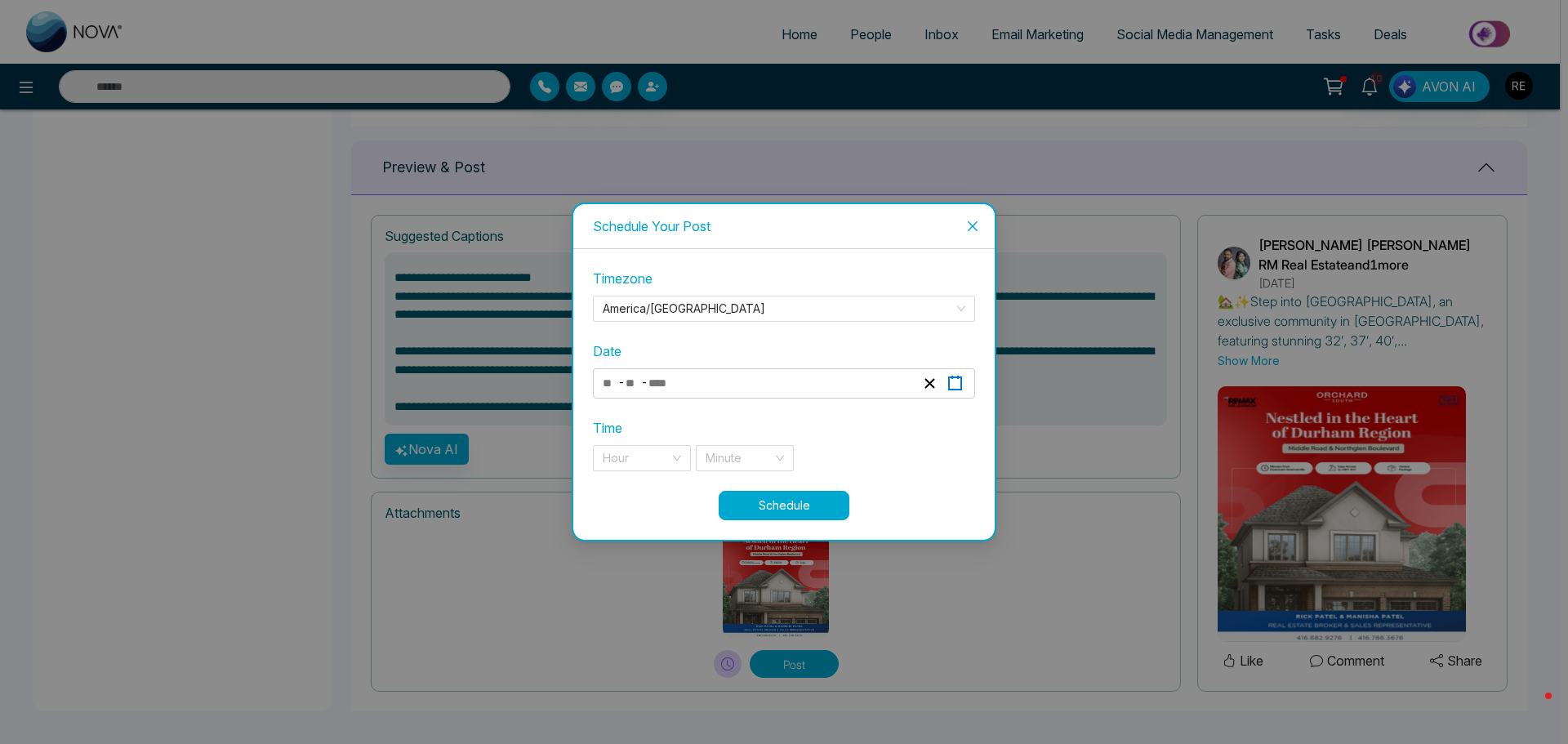
click at [951, 385] on icon "button" at bounding box center [955, 383] width 16 height 16
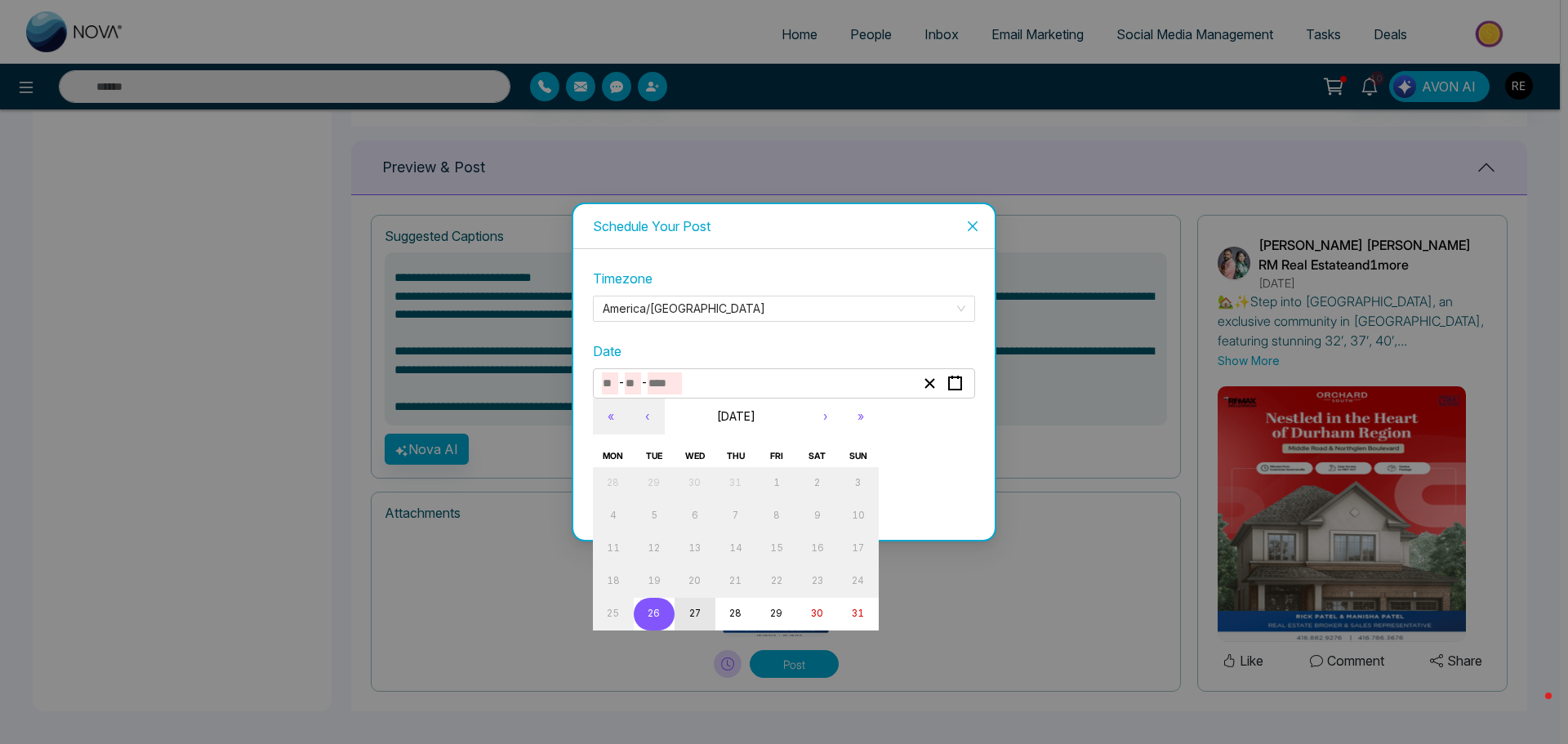
click at [699, 612] on abbr "27" at bounding box center [695, 613] width 12 height 12
type input "*"
type input "**"
type input "****"
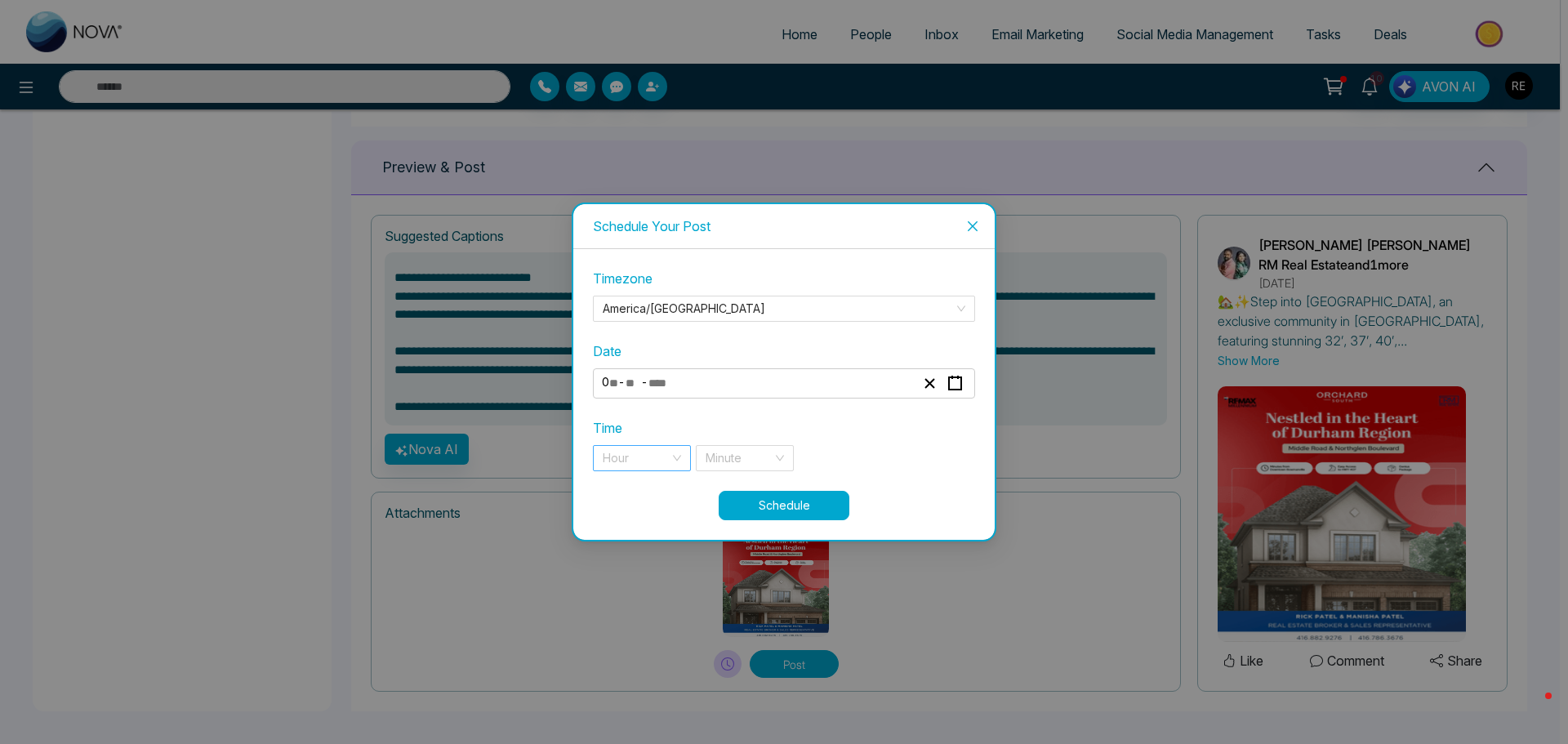
click at [682, 459] on div "Hour" at bounding box center [641, 458] width 98 height 26
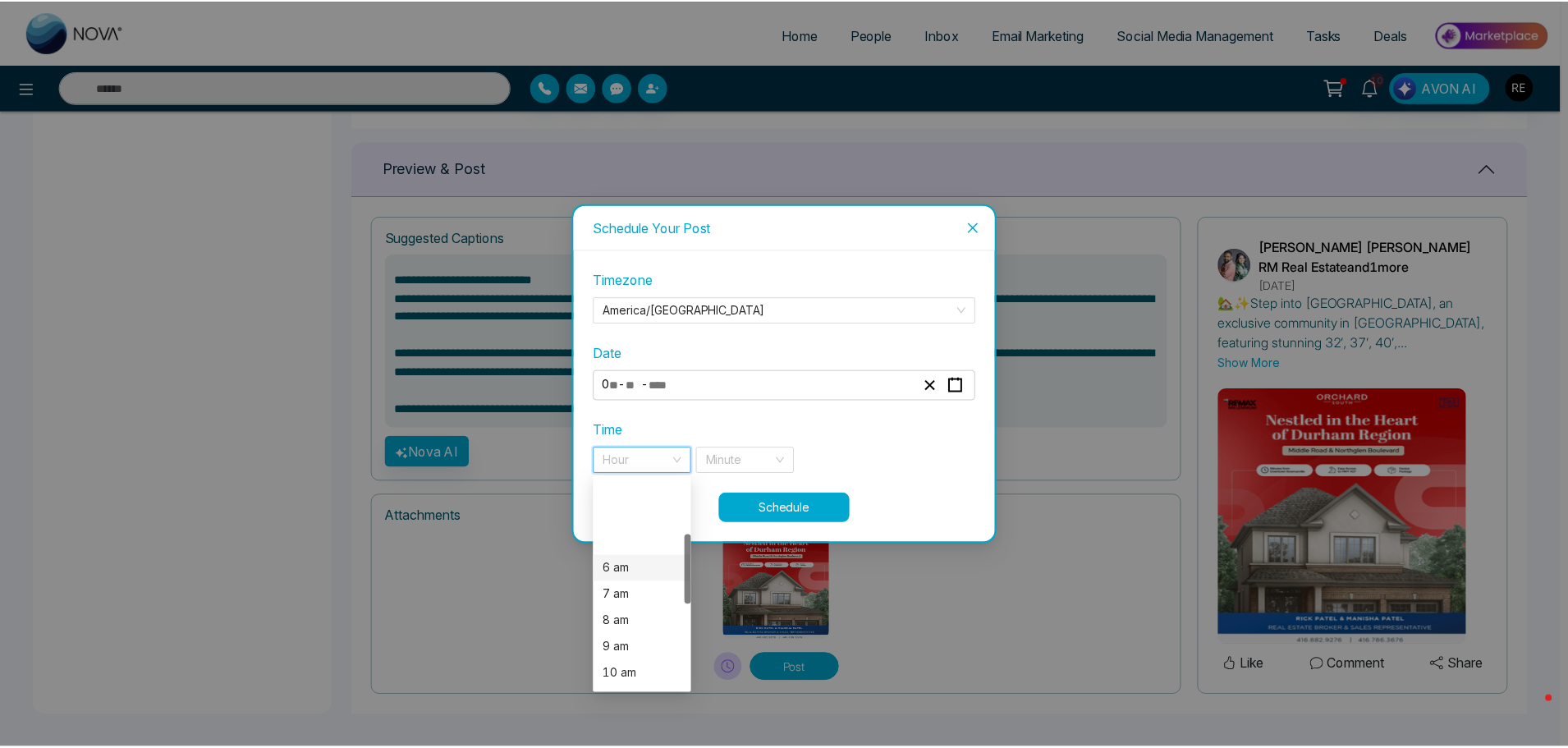
scroll to position [164, 0]
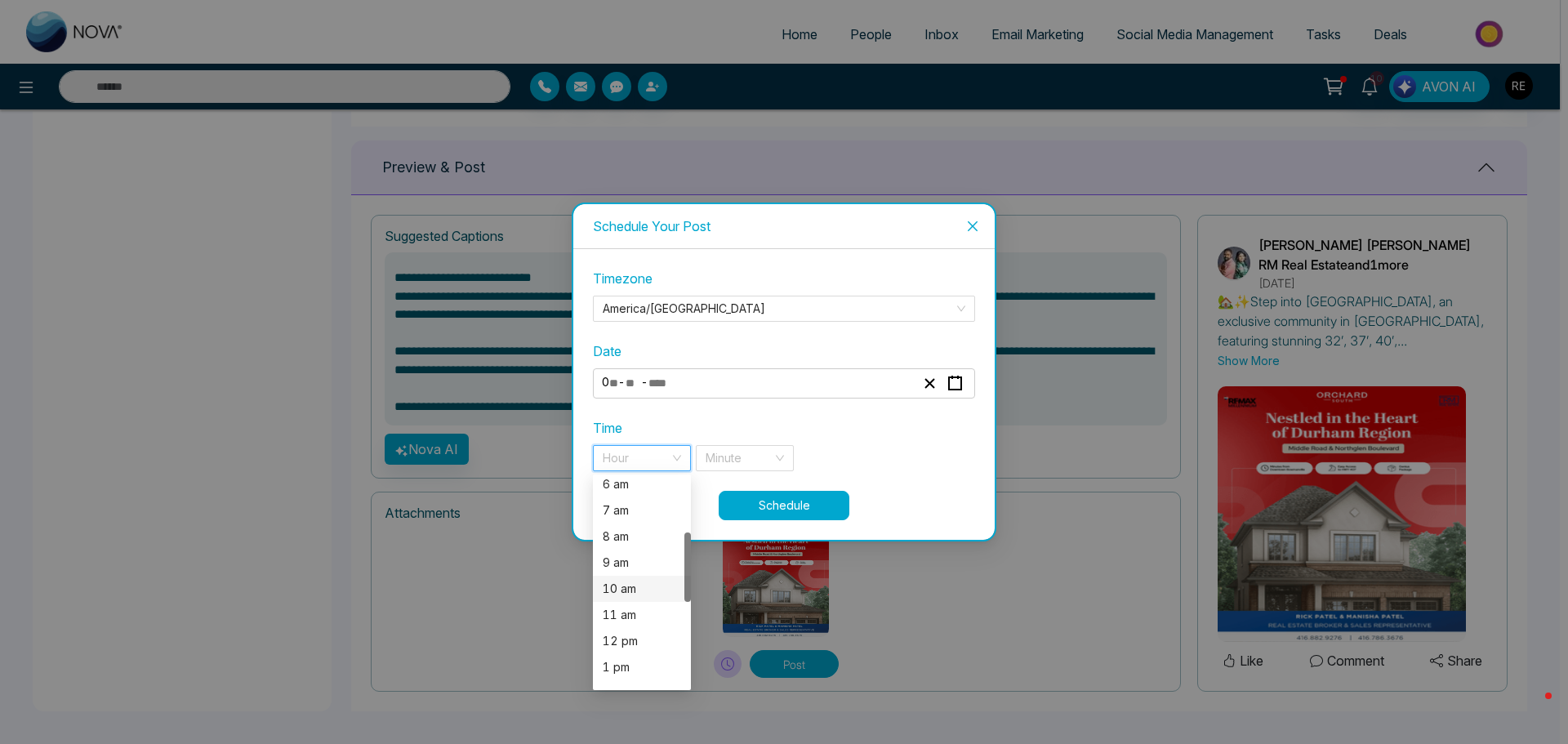
click at [628, 584] on div "10 am" at bounding box center [642, 589] width 78 height 18
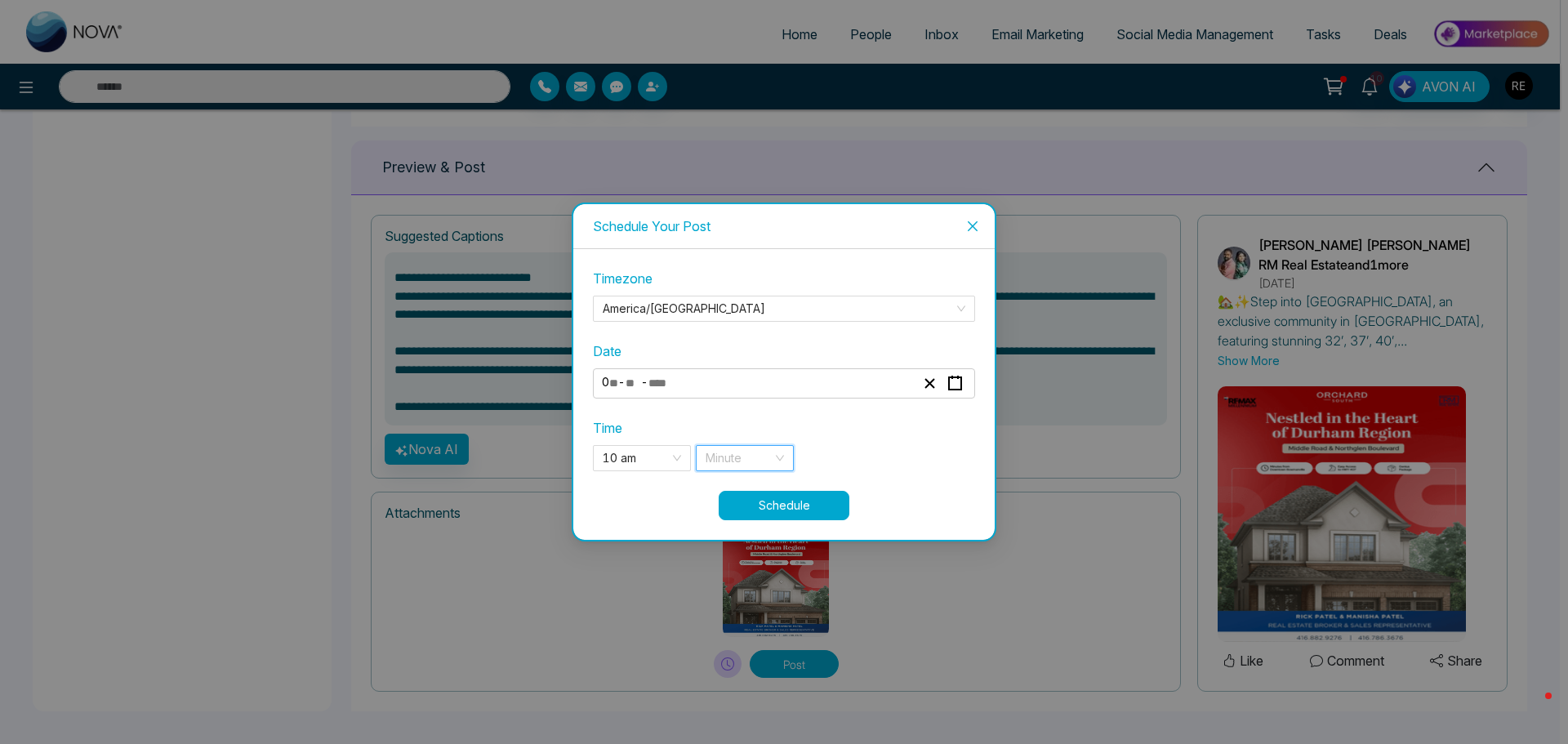
click at [719, 460] on input "search" at bounding box center [739, 458] width 67 height 25
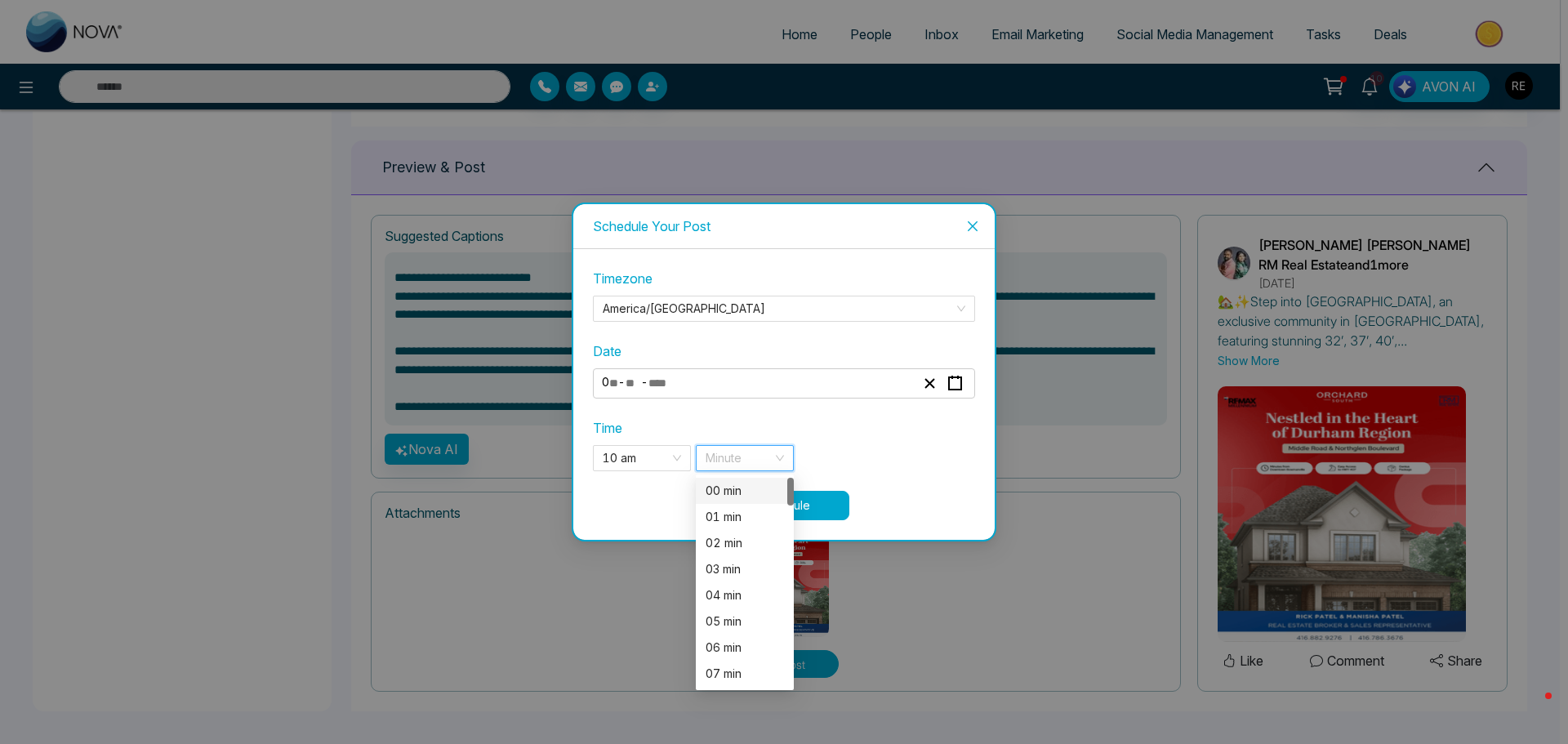
click at [717, 501] on div "00 min" at bounding box center [744, 491] width 98 height 26
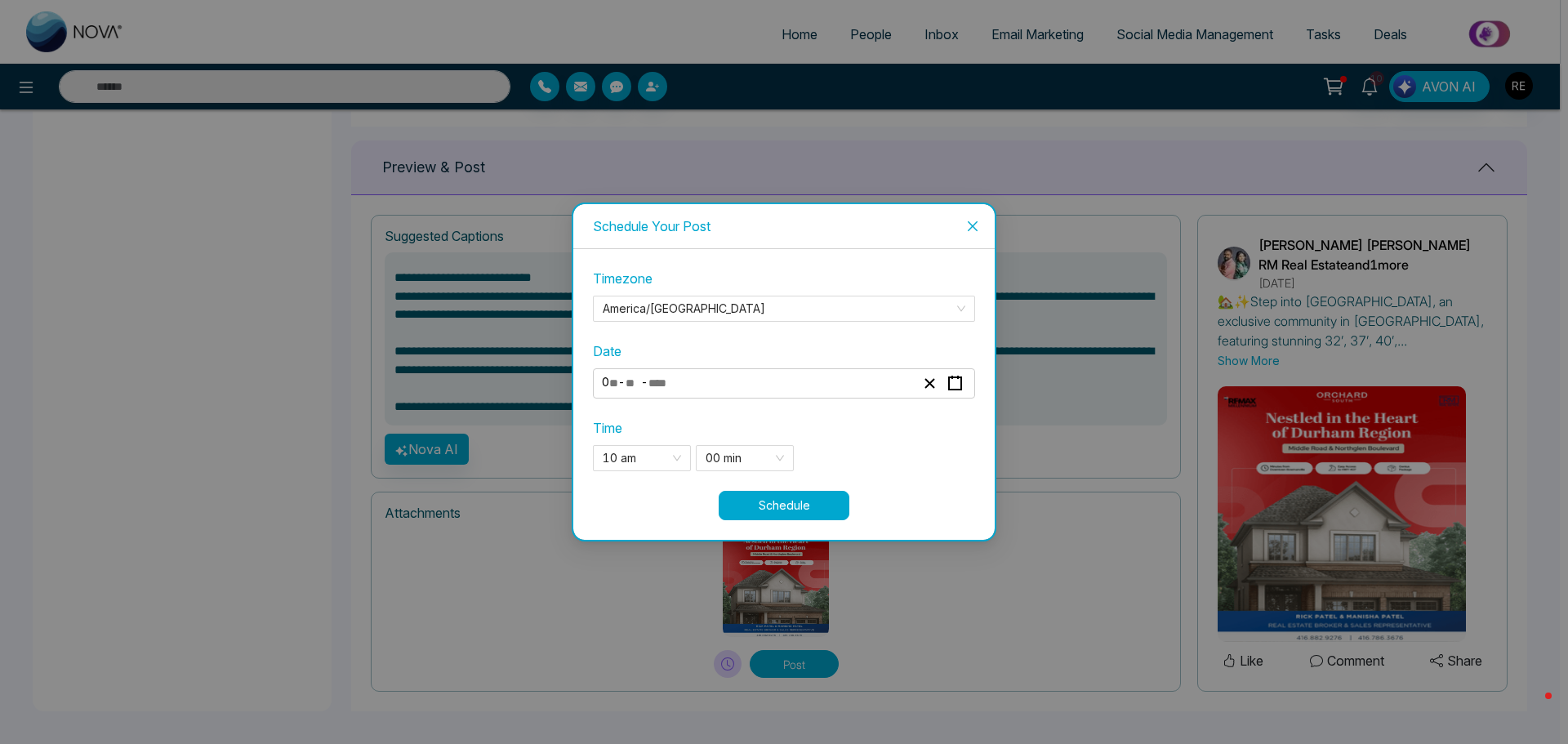
click at [784, 501] on button "Schedule" at bounding box center [784, 505] width 130 height 29
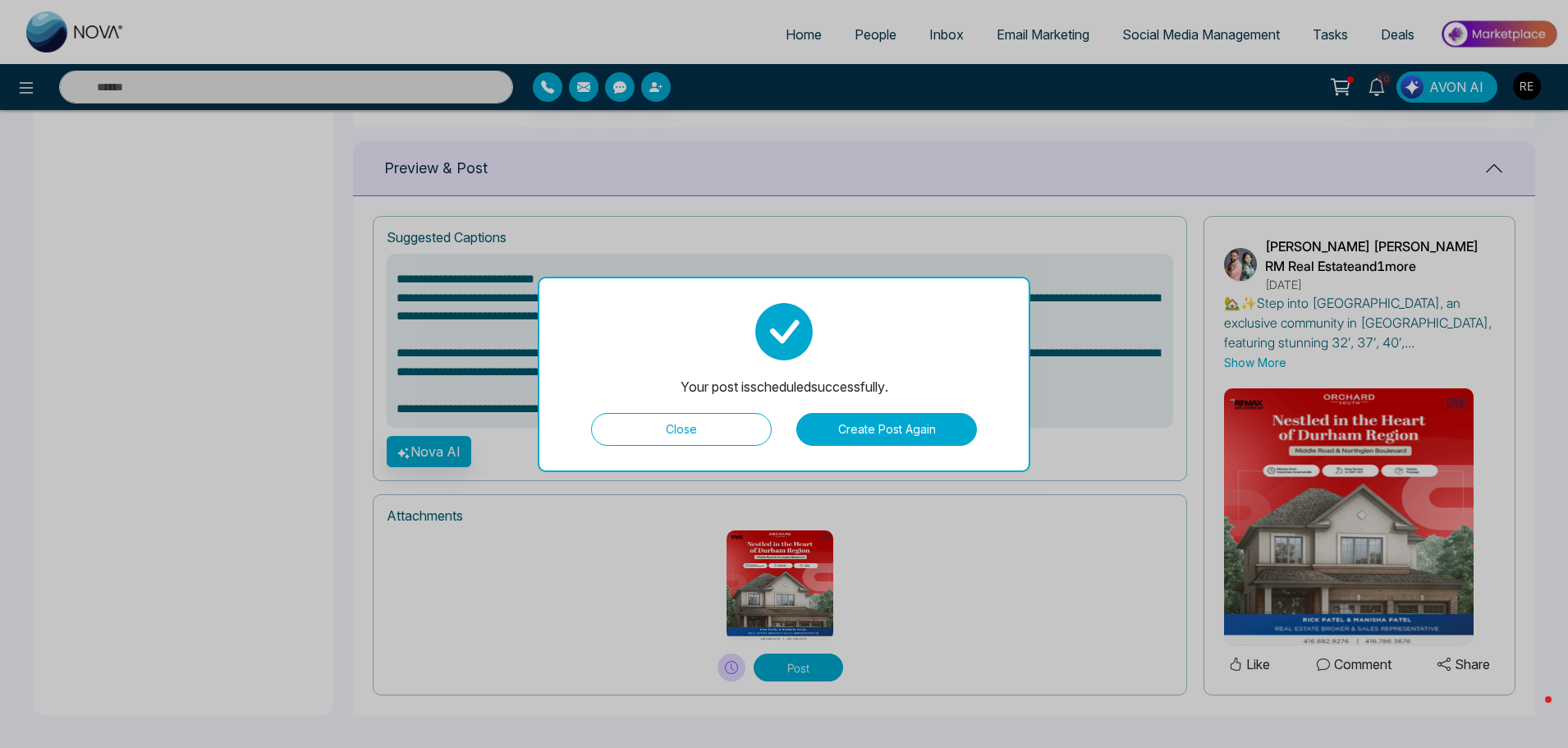
click at [716, 428] on button "Close" at bounding box center [681, 429] width 181 height 33
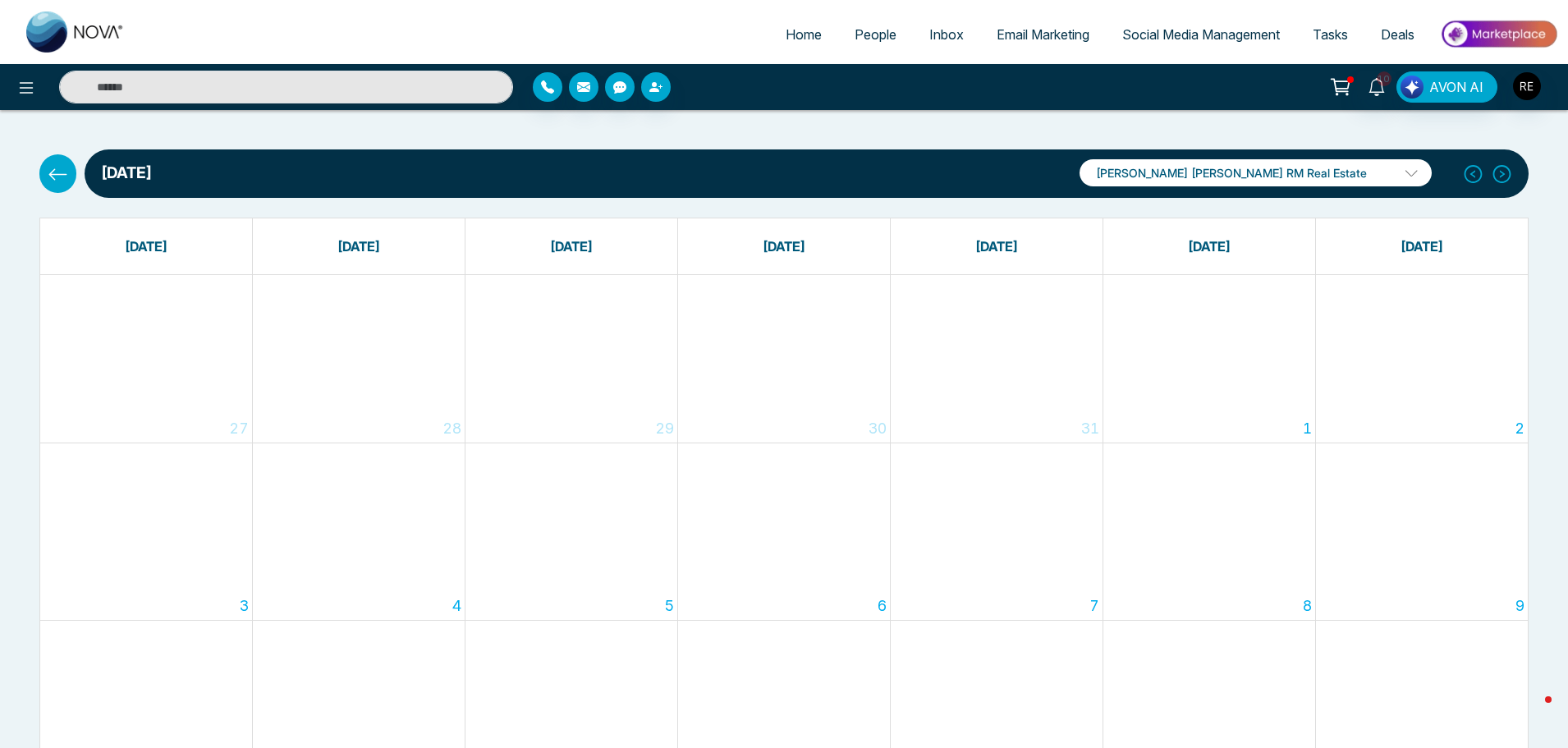
click at [1231, 37] on span "Social Media Management" at bounding box center [1201, 35] width 158 height 16
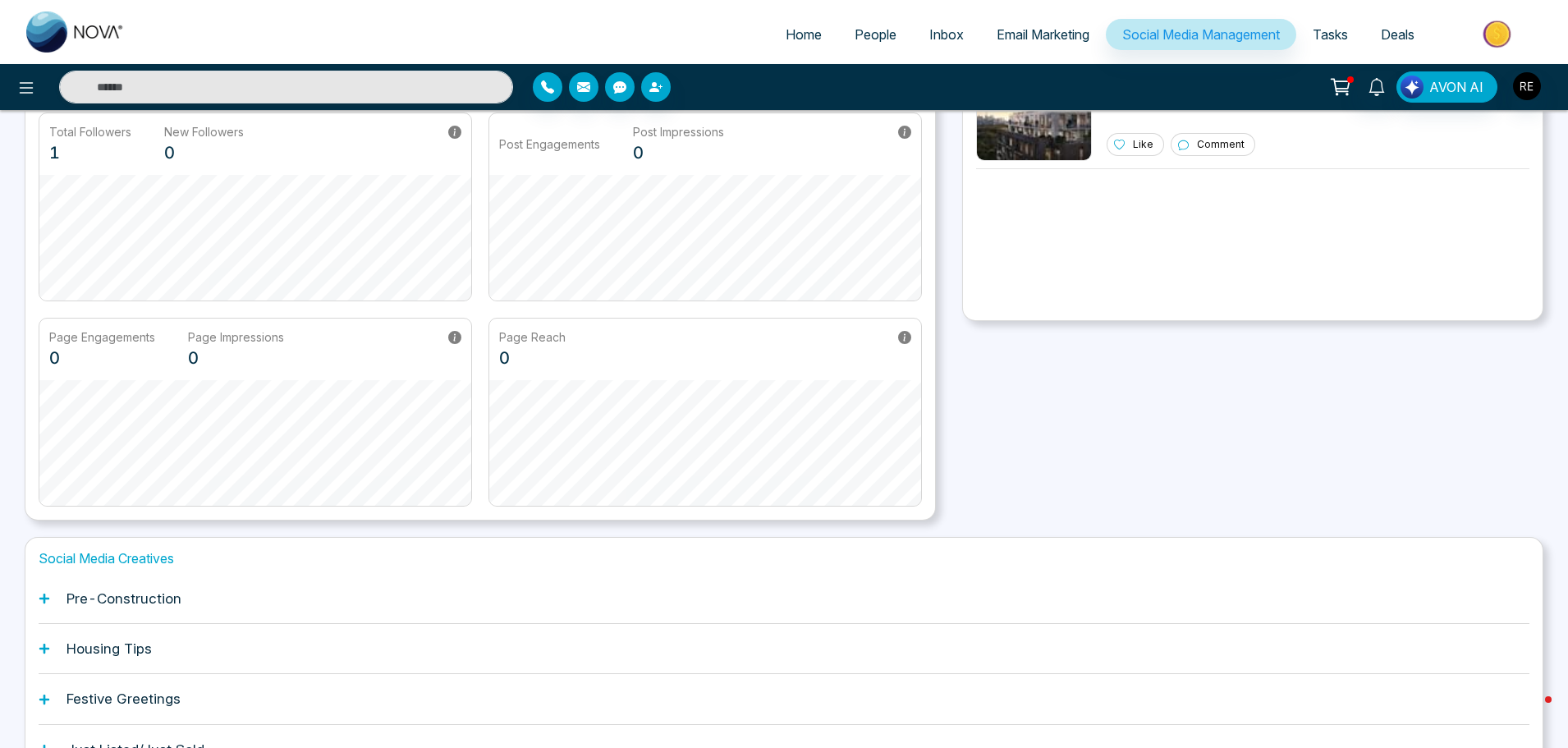
scroll to position [257, 0]
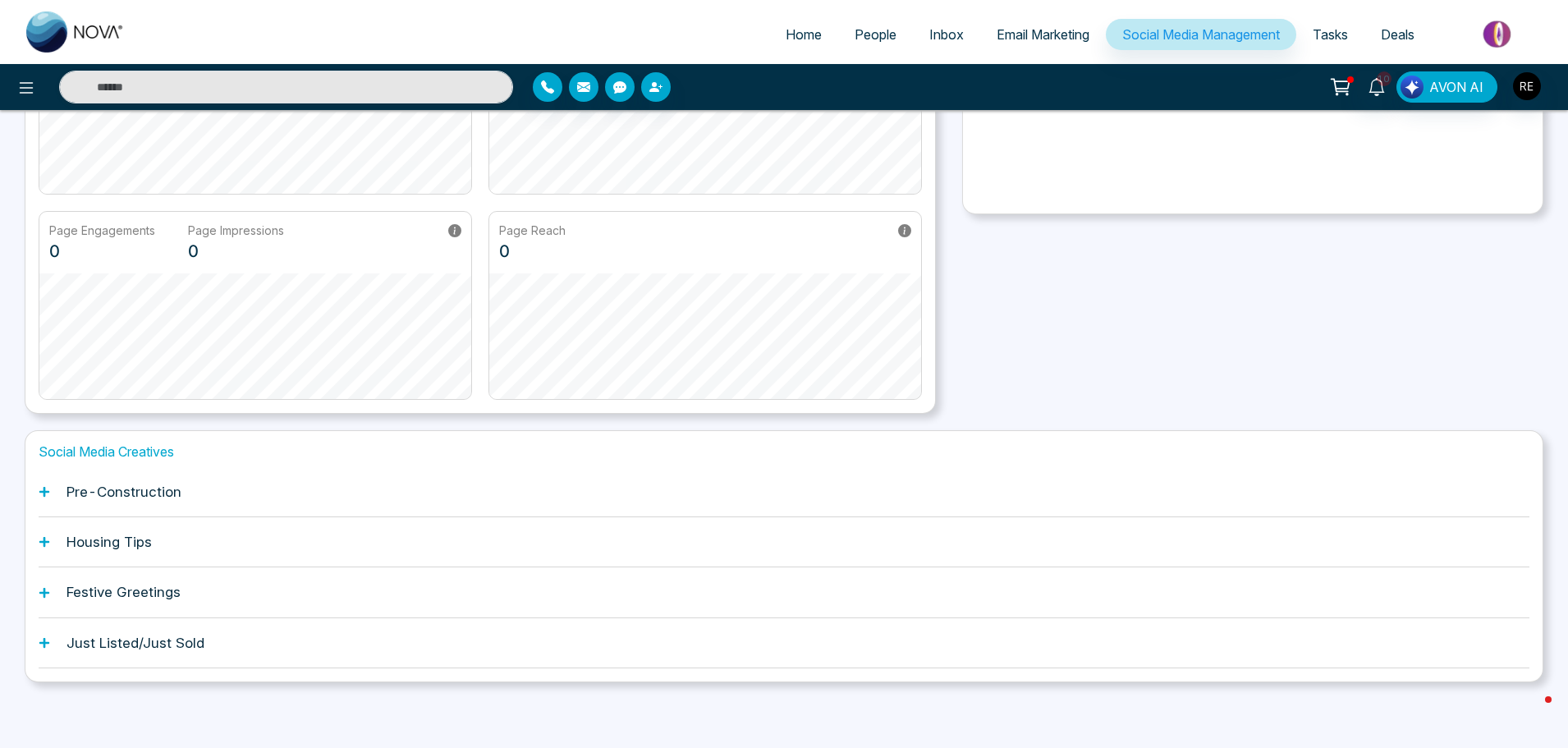
click at [37, 544] on div "Social Media Creatives Pre-Construction Housing Tips Festive Greetings Just Lis…" at bounding box center [784, 556] width 1518 height 252
click at [43, 539] on icon at bounding box center [44, 542] width 10 height 10
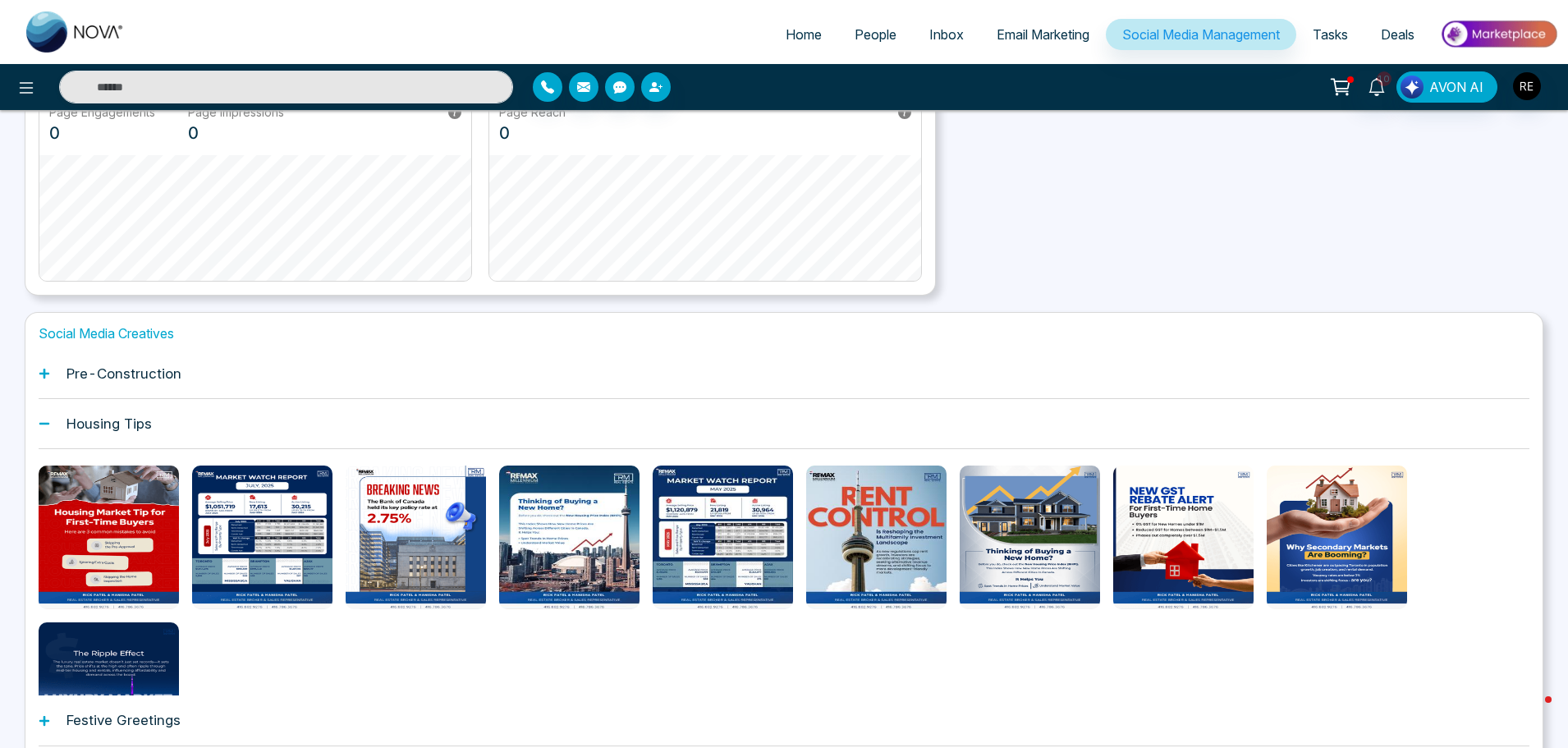
scroll to position [421, 0]
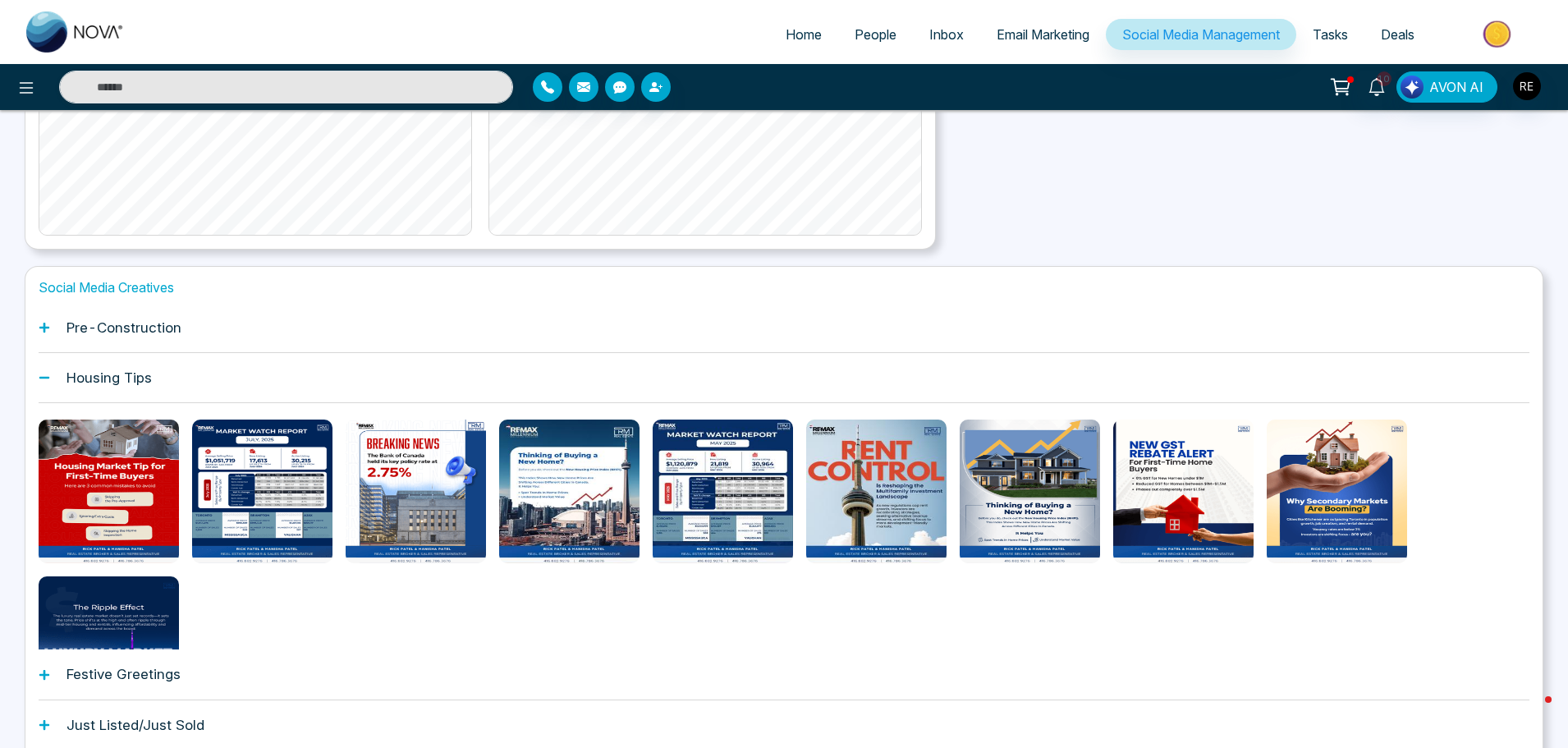
click at [40, 681] on div "Festive Greetings" at bounding box center [784, 674] width 1491 height 50
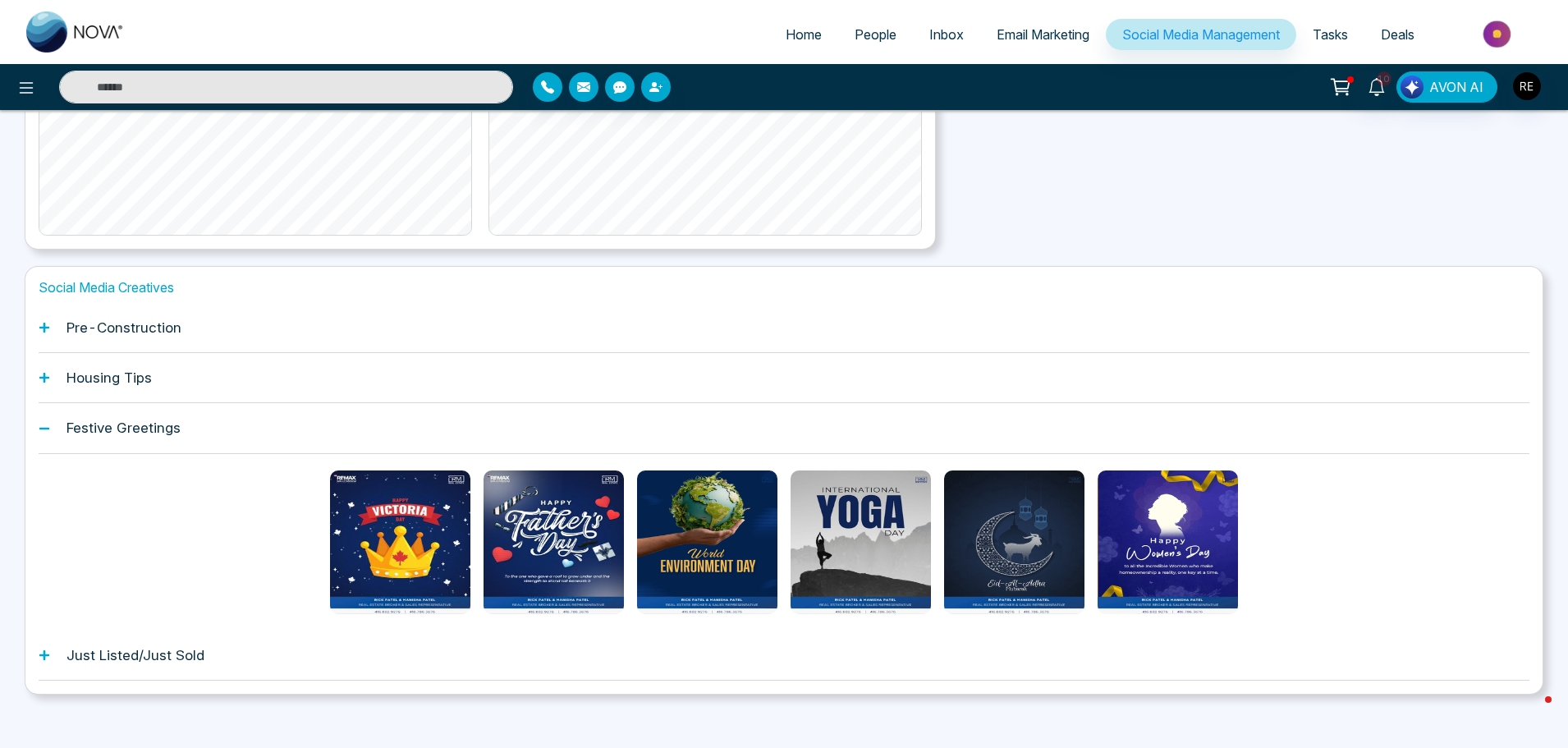
scroll to position [434, 0]
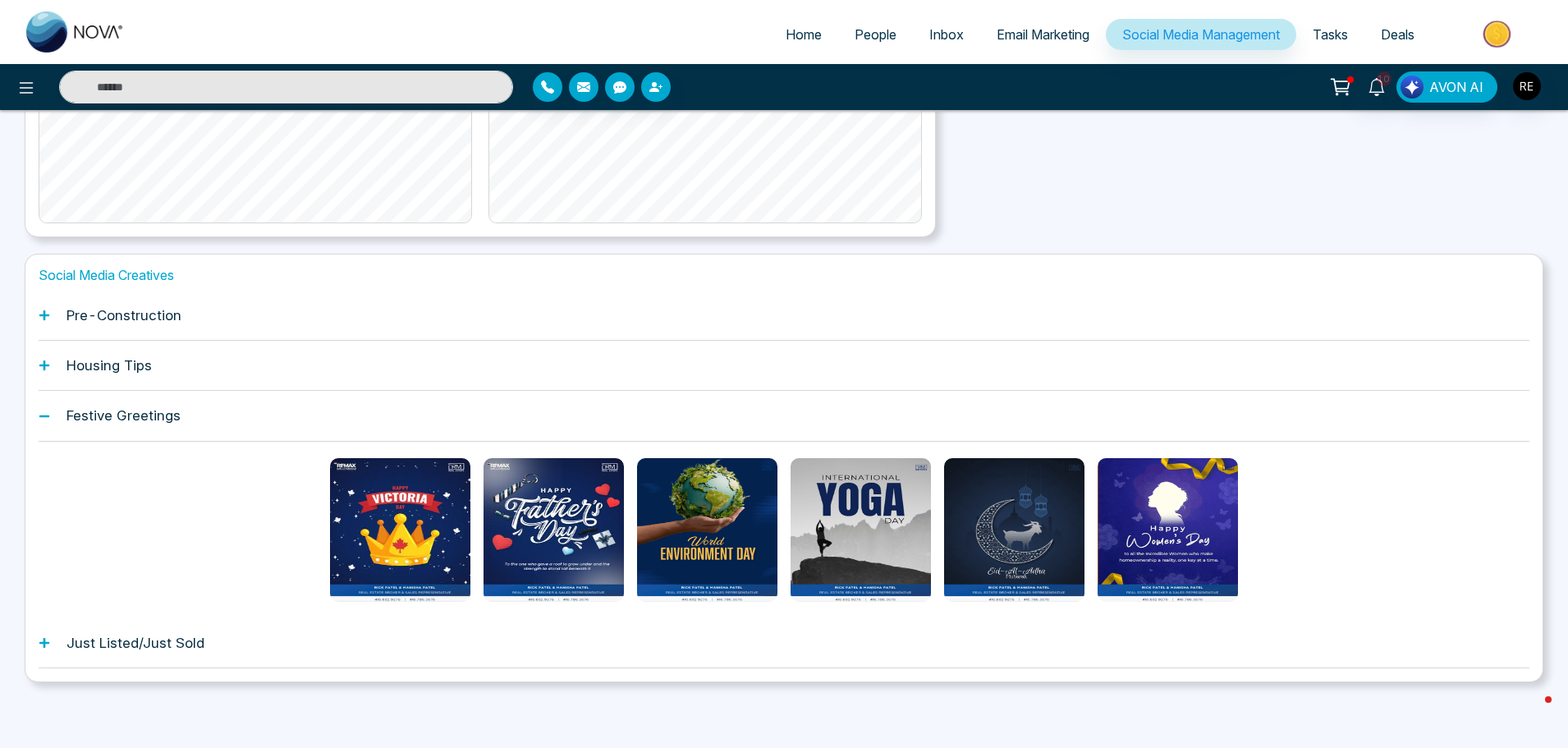
click at [46, 642] on icon at bounding box center [44, 643] width 10 height 10
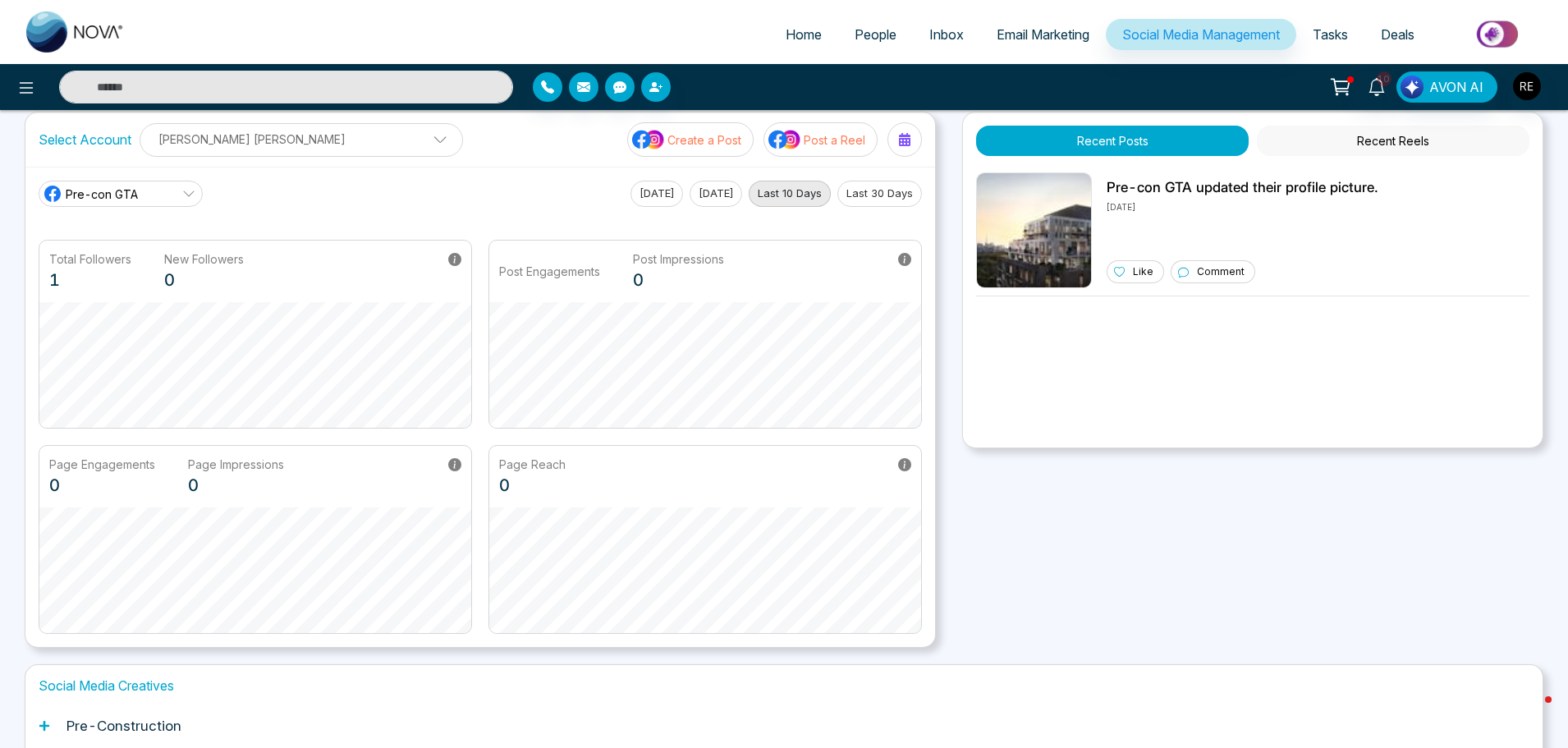
scroll to position [0, 0]
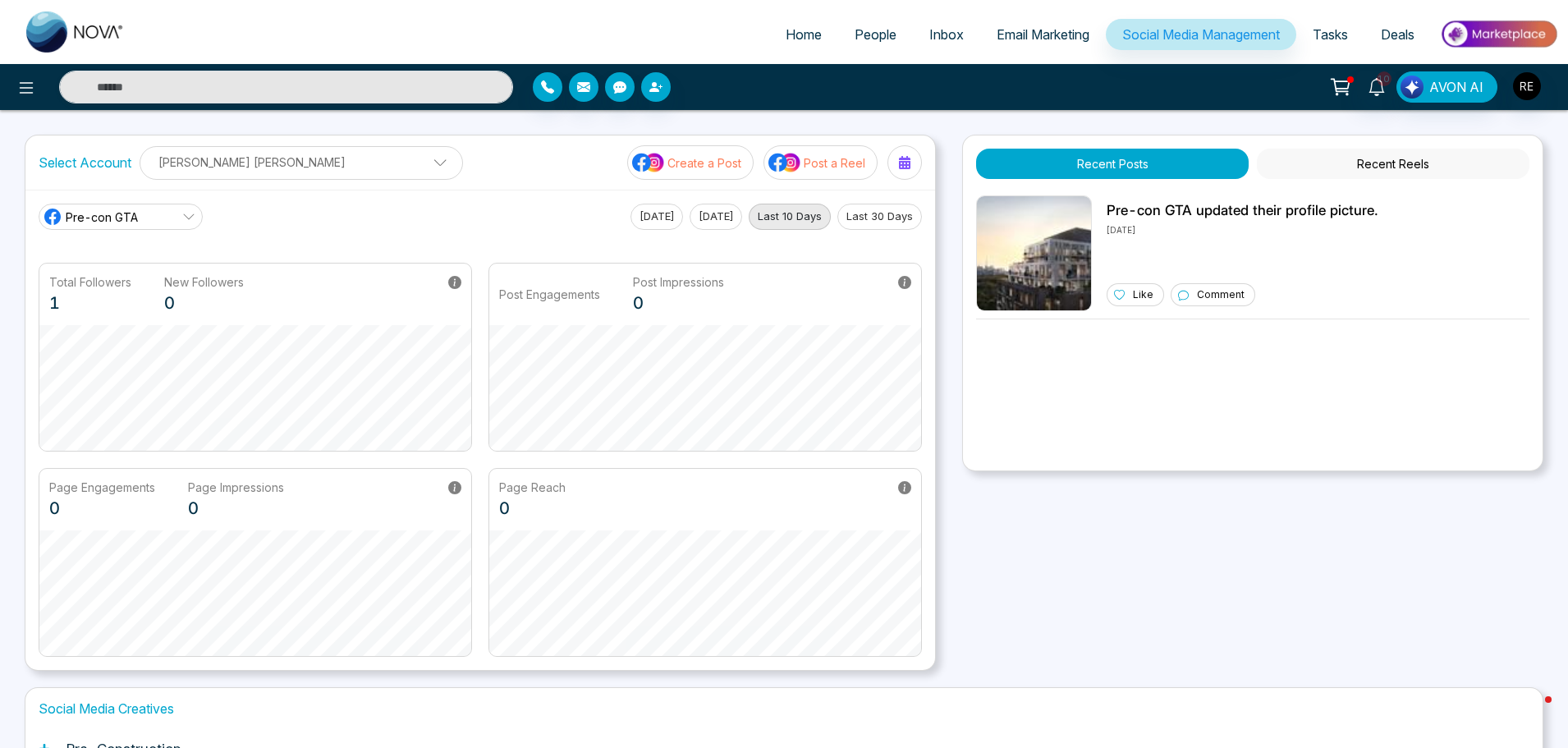
click at [1168, 35] on span "Social Media Management" at bounding box center [1201, 35] width 158 height 16
